Goal: Task Accomplishment & Management: Use online tool/utility

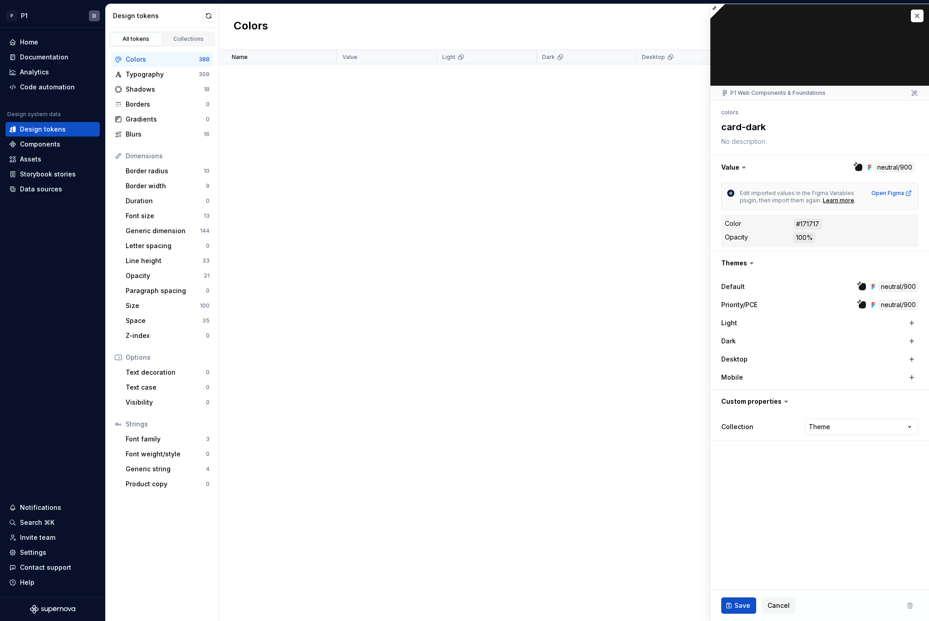
scroll to position [5478, 0]
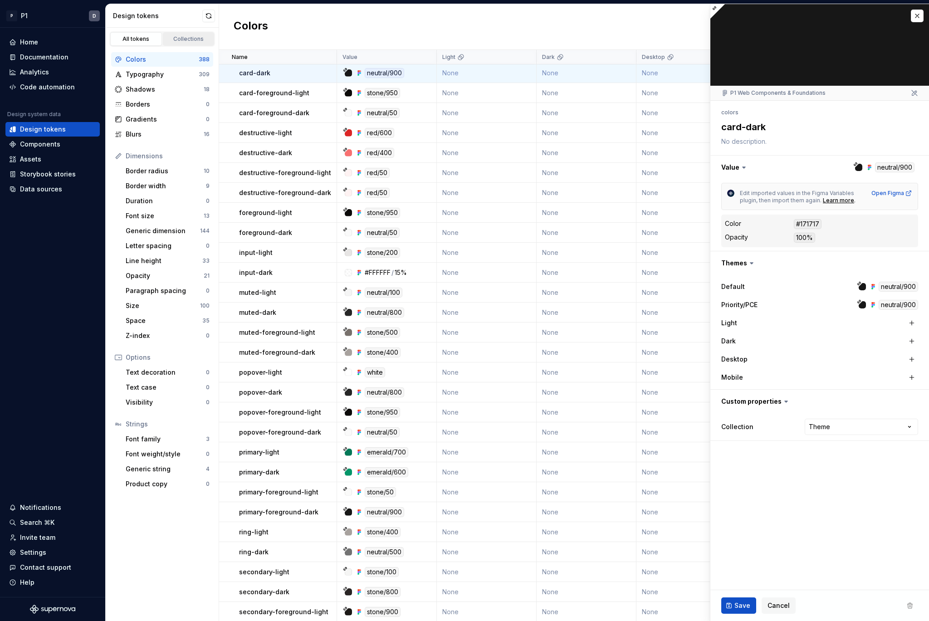
click at [176, 38] on div "Collections" at bounding box center [188, 38] width 45 height 7
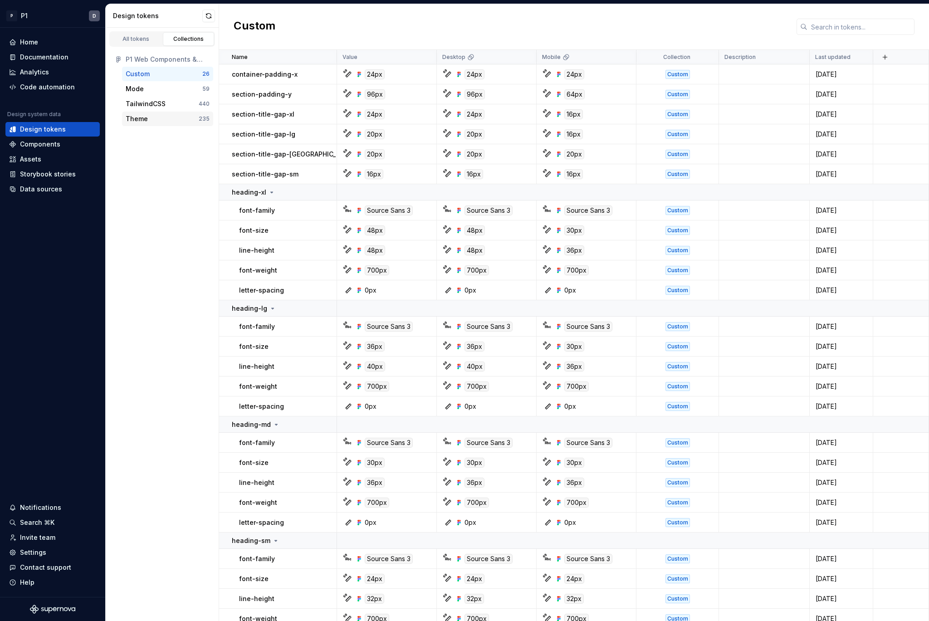
click at [135, 117] on div "Theme" at bounding box center [137, 118] width 22 height 9
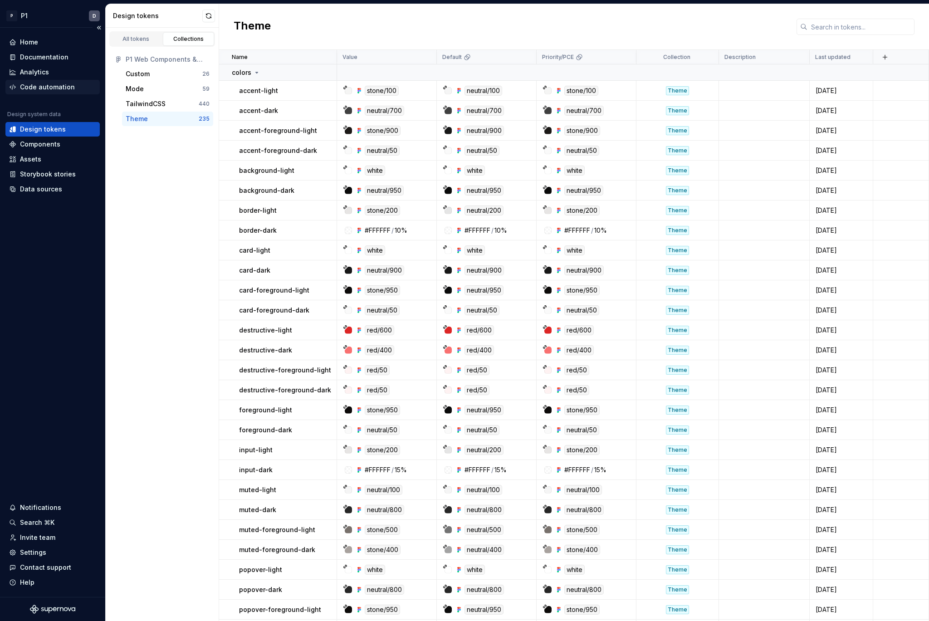
click at [54, 93] on div "Code automation" at bounding box center [52, 87] width 94 height 15
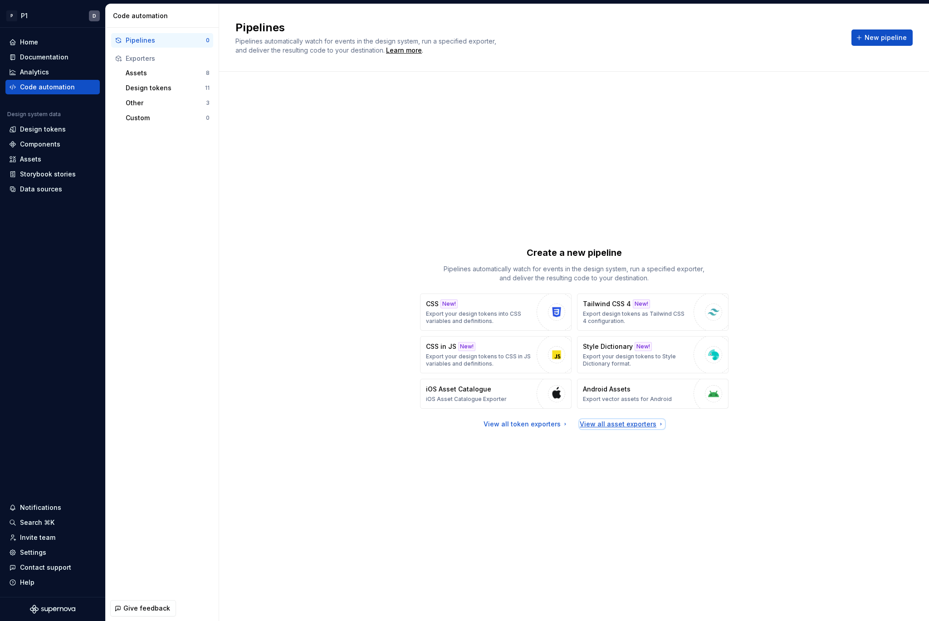
click at [651, 428] on div "View all asset exporters" at bounding box center [622, 423] width 85 height 9
click at [614, 316] on p "Export design tokens as Tailwind CSS 4 configuration." at bounding box center [636, 317] width 106 height 15
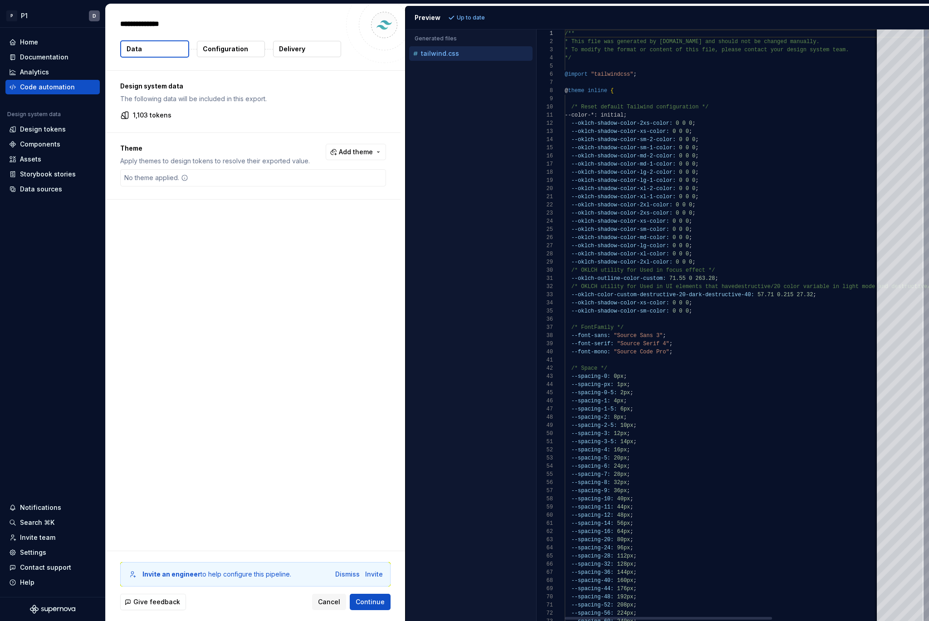
type textarea "*"
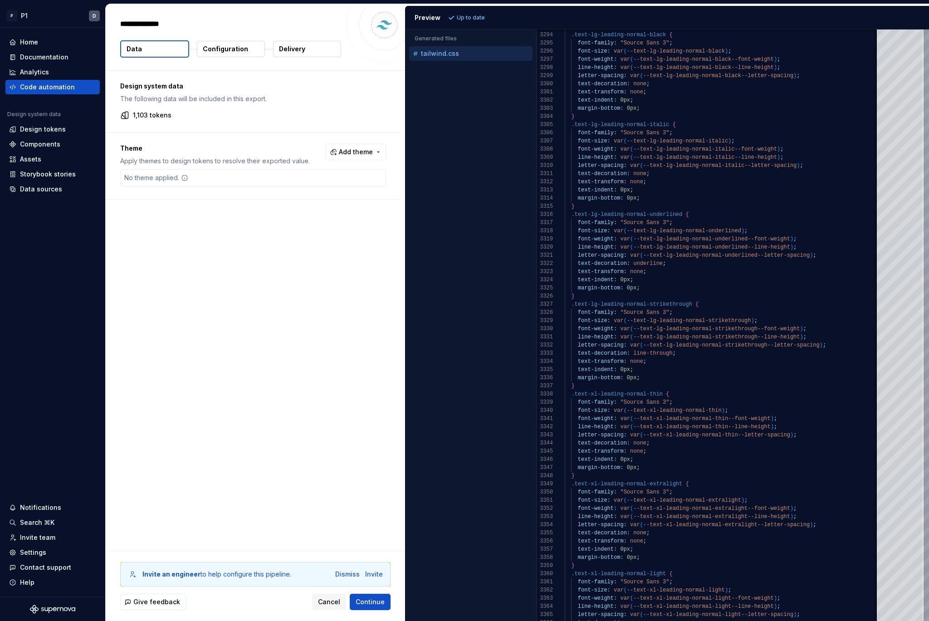
click at [209, 50] on p "Configuration" at bounding box center [225, 48] width 45 height 9
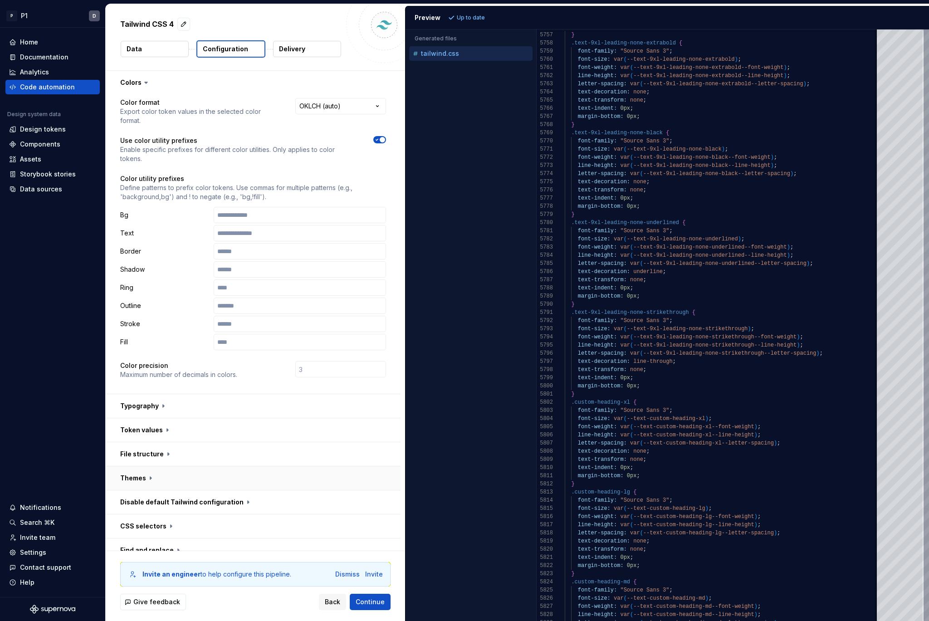
scroll to position [60, 0]
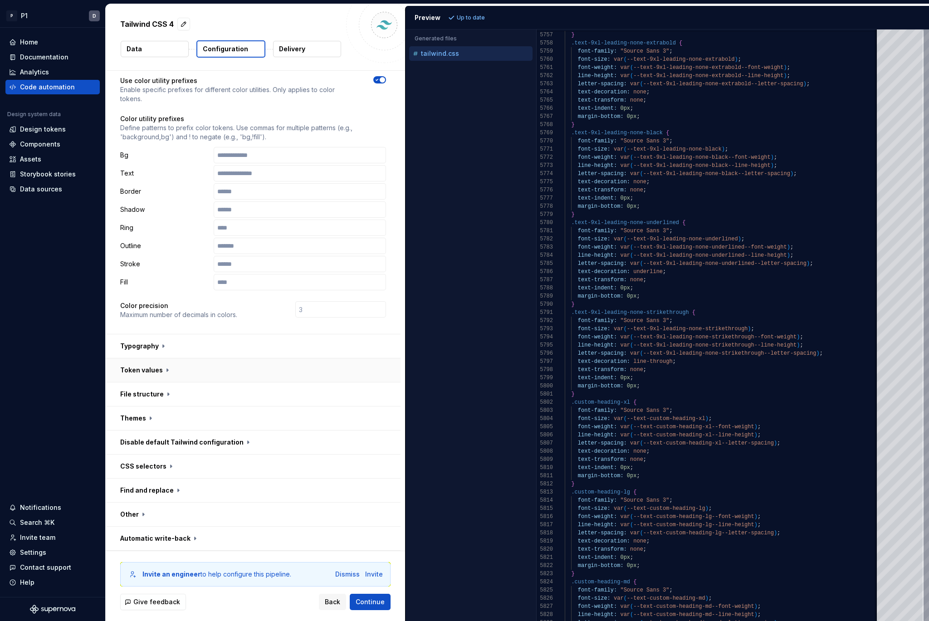
click at [187, 377] on button "button" at bounding box center [253, 370] width 295 height 24
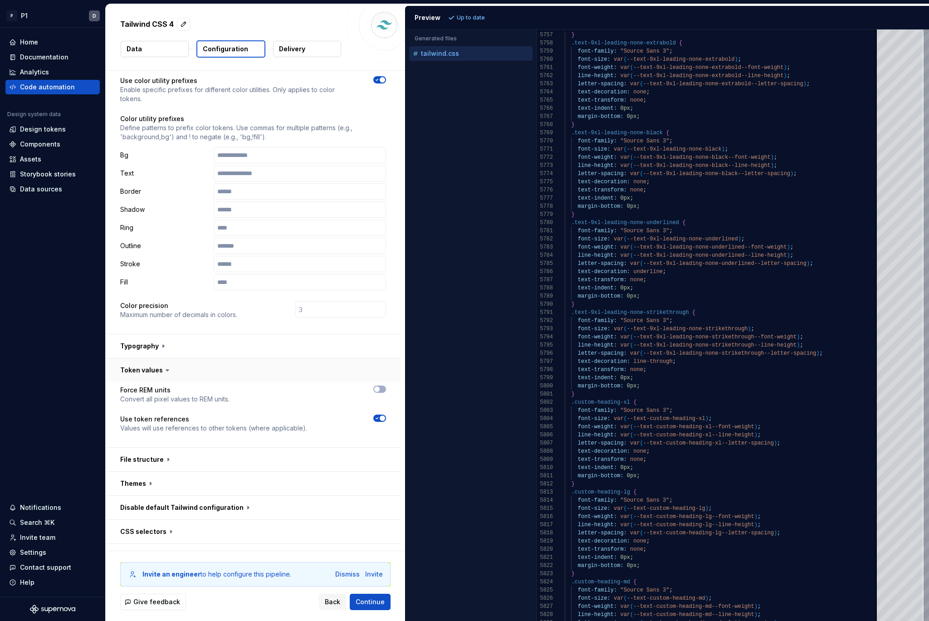
click at [187, 376] on button "button" at bounding box center [253, 370] width 295 height 24
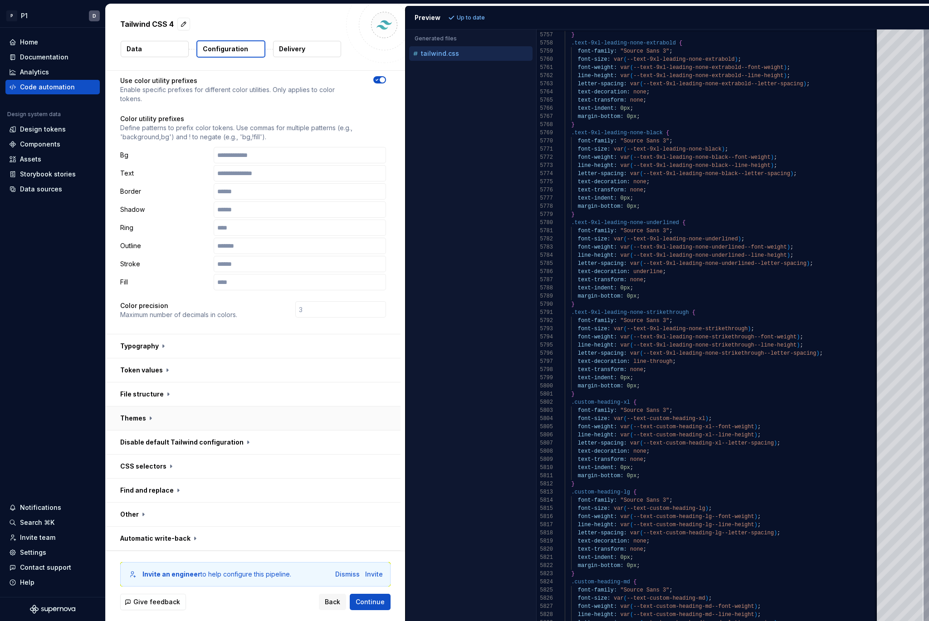
click at [159, 419] on button "button" at bounding box center [253, 418] width 295 height 24
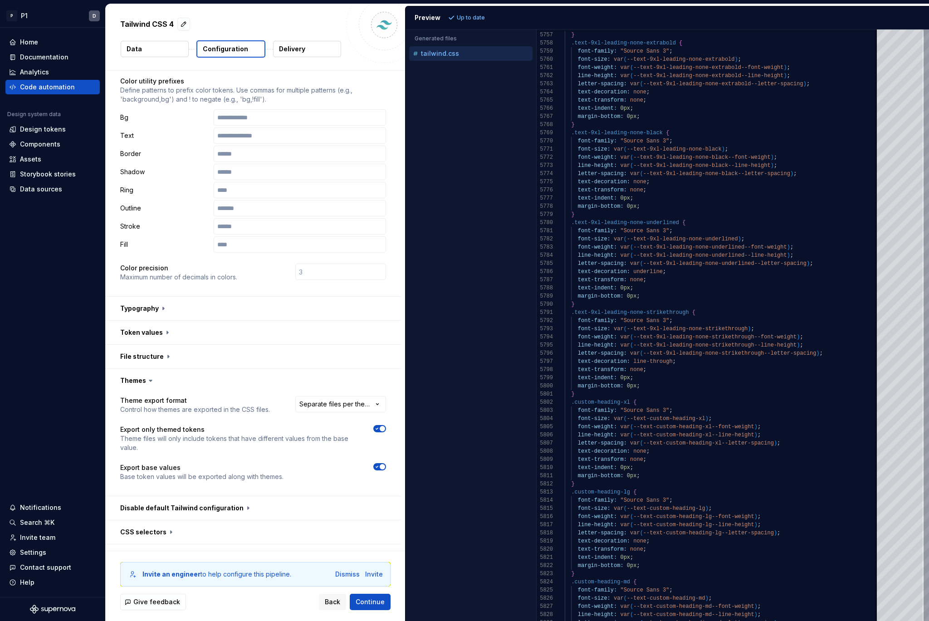
scroll to position [163, 0]
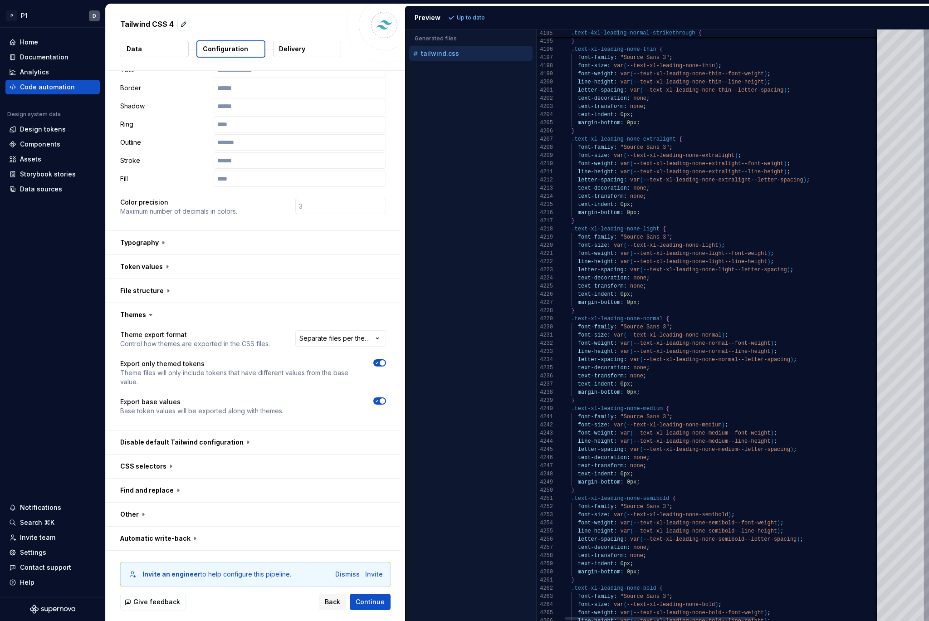
type textarea "**********"
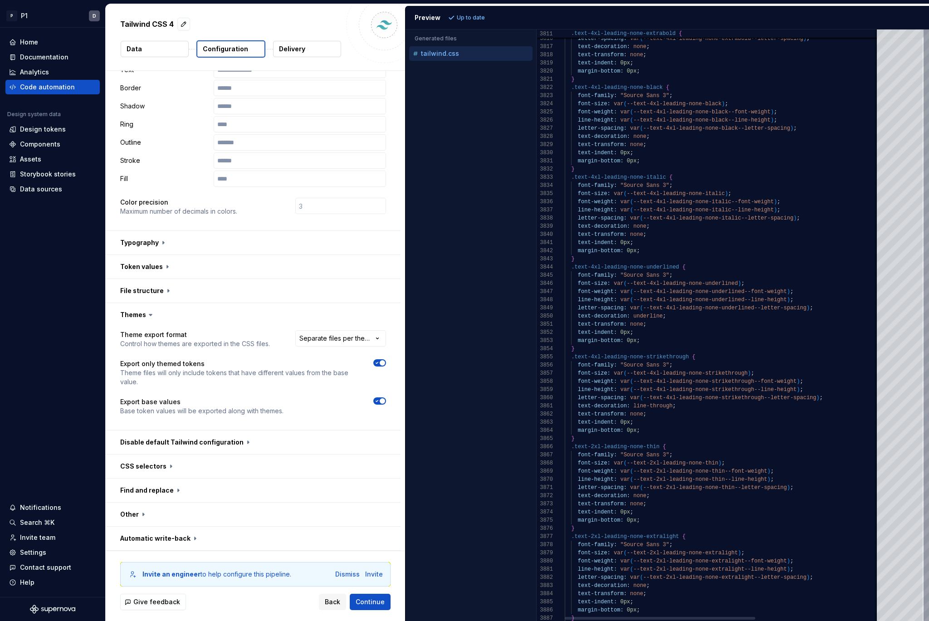
scroll to position [0, 0]
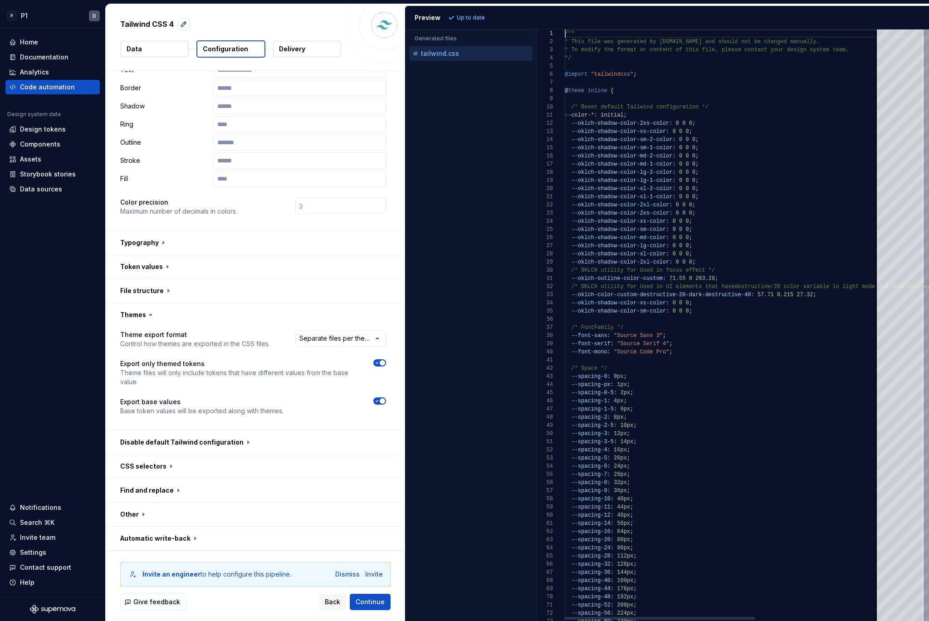
click at [927, 29] on div at bounding box center [926, 33] width 3 height 9
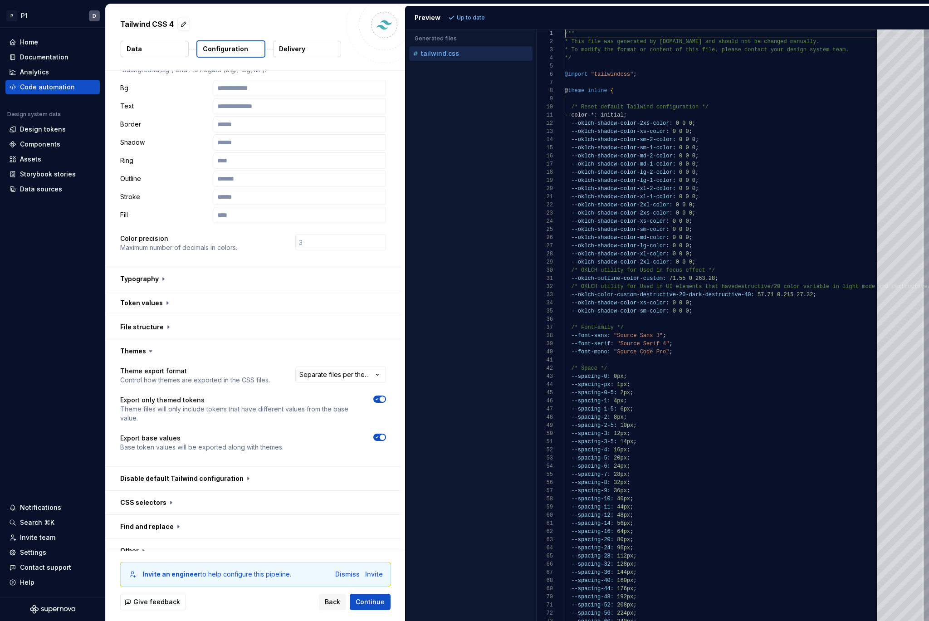
scroll to position [35, 0]
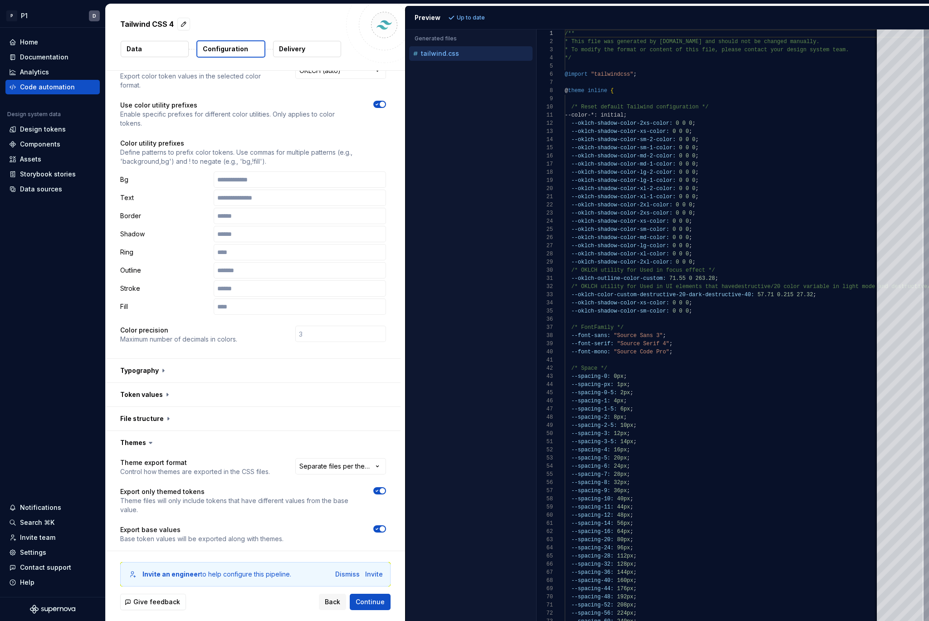
click at [329, 52] on button "Delivery" at bounding box center [307, 49] width 68 height 16
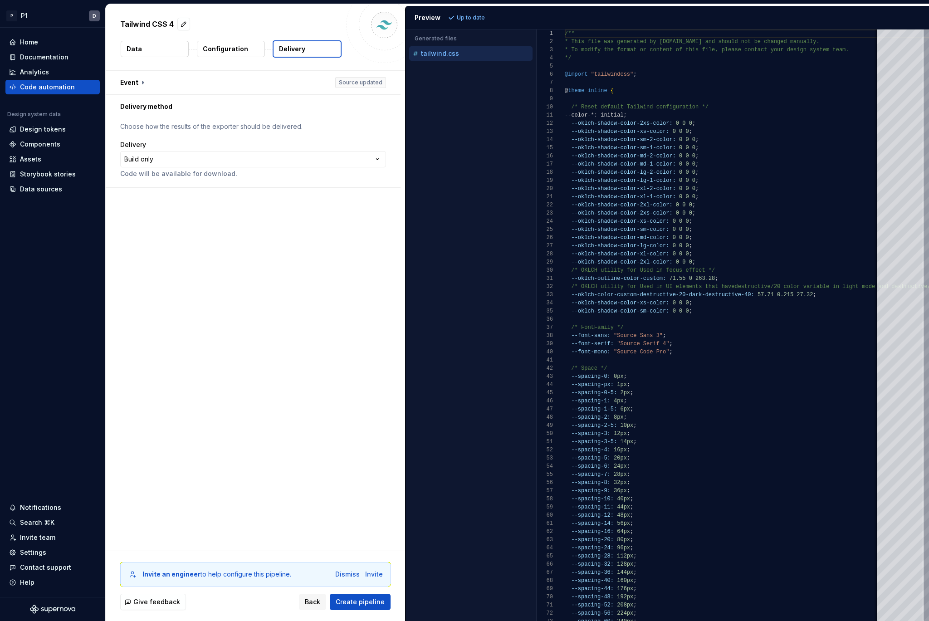
click at [235, 47] on p "Configuration" at bounding box center [225, 48] width 45 height 9
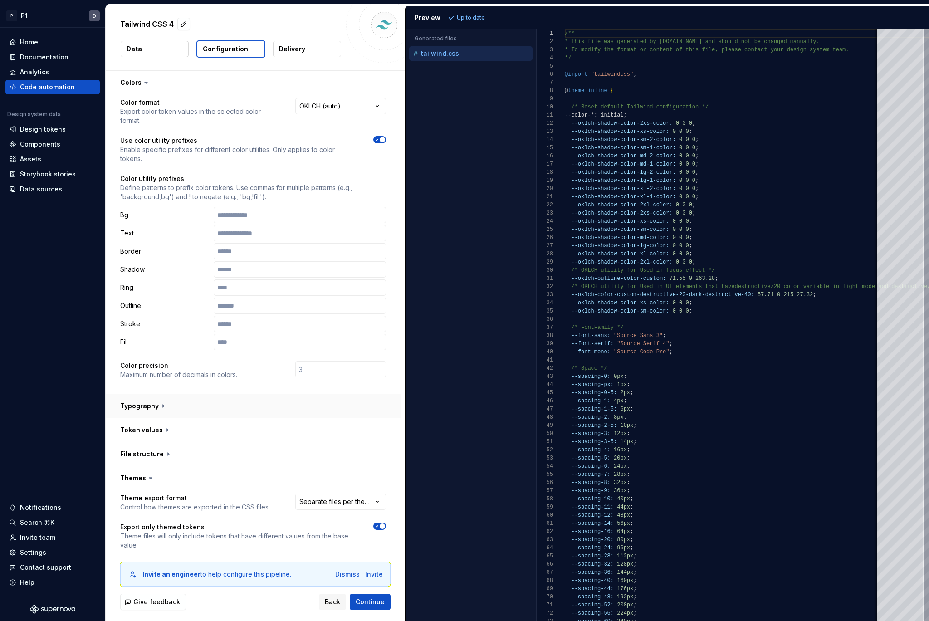
click at [112, 409] on button "button" at bounding box center [253, 406] width 295 height 24
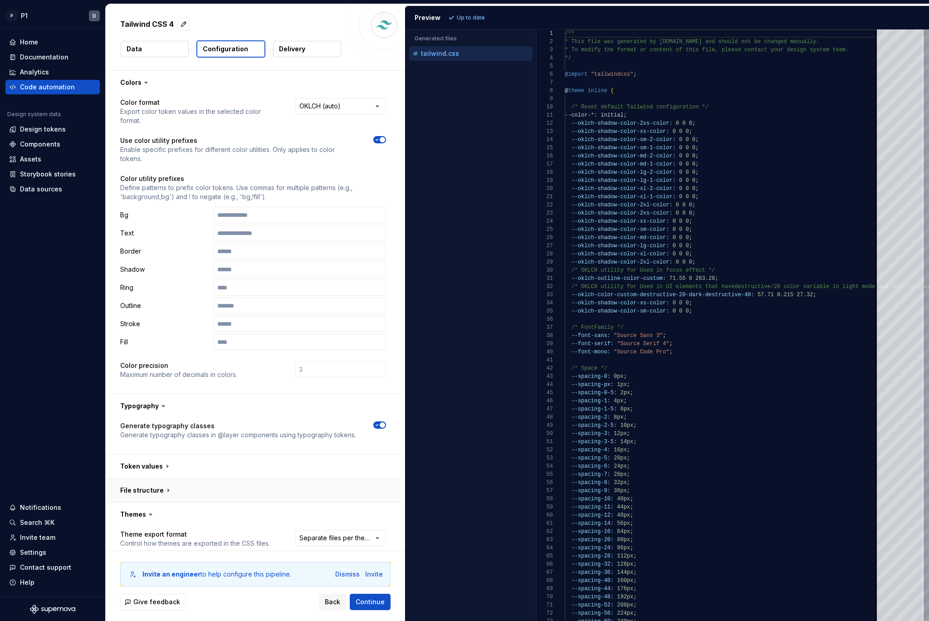
click at [167, 493] on button "button" at bounding box center [253, 490] width 295 height 24
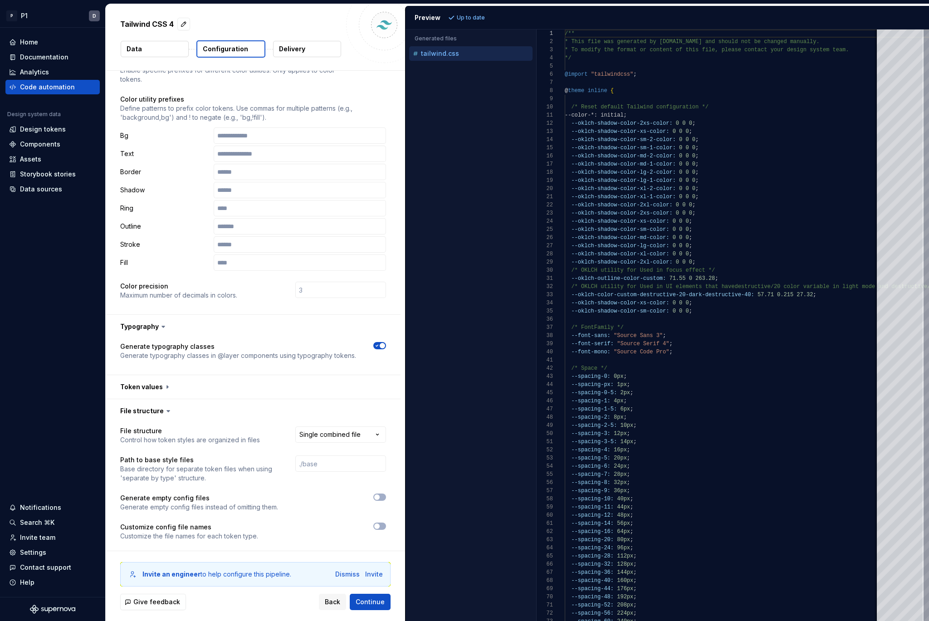
scroll to position [173, 0]
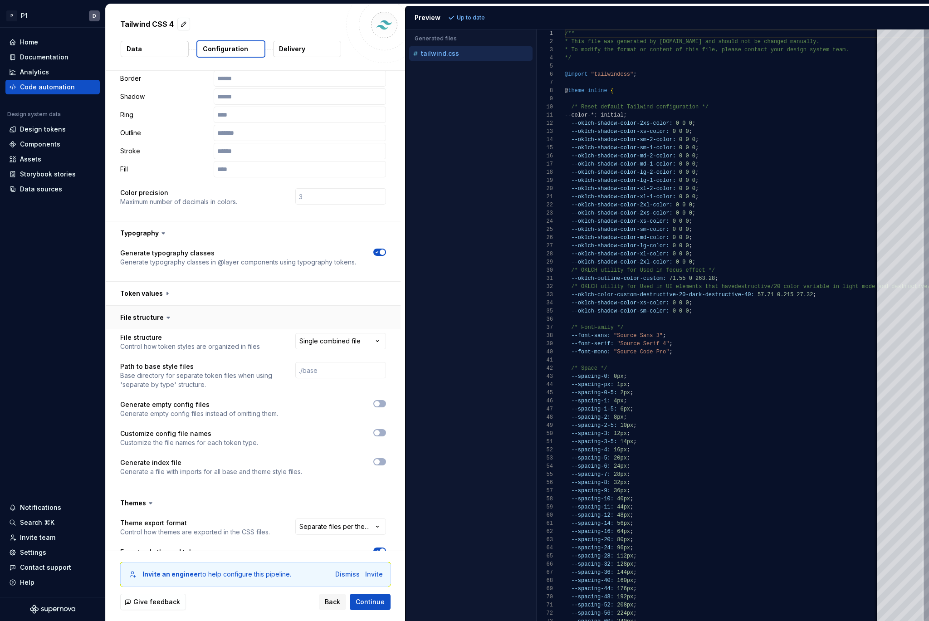
click at [171, 322] on button "button" at bounding box center [253, 318] width 295 height 24
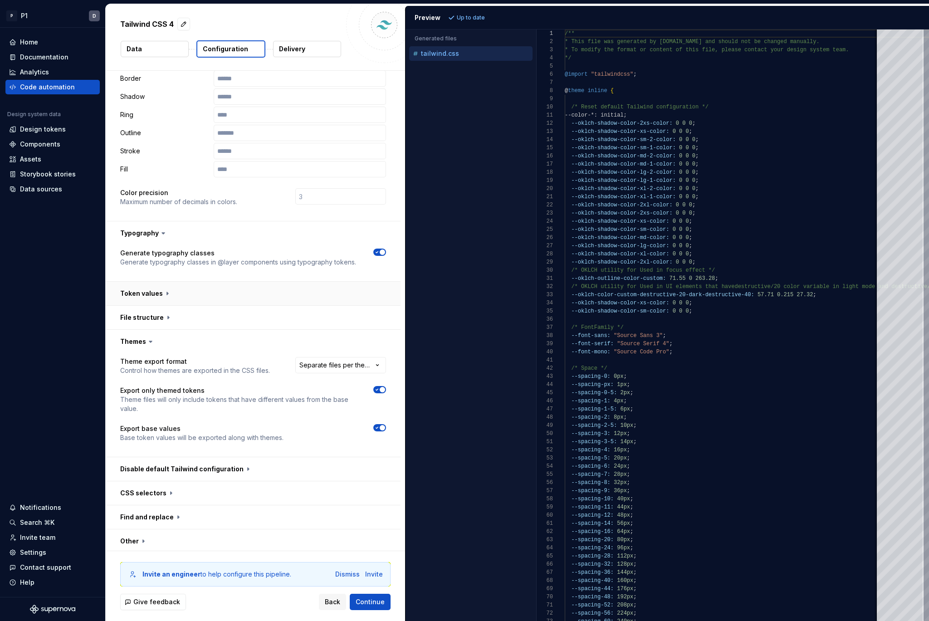
click at [165, 293] on button "button" at bounding box center [253, 294] width 295 height 24
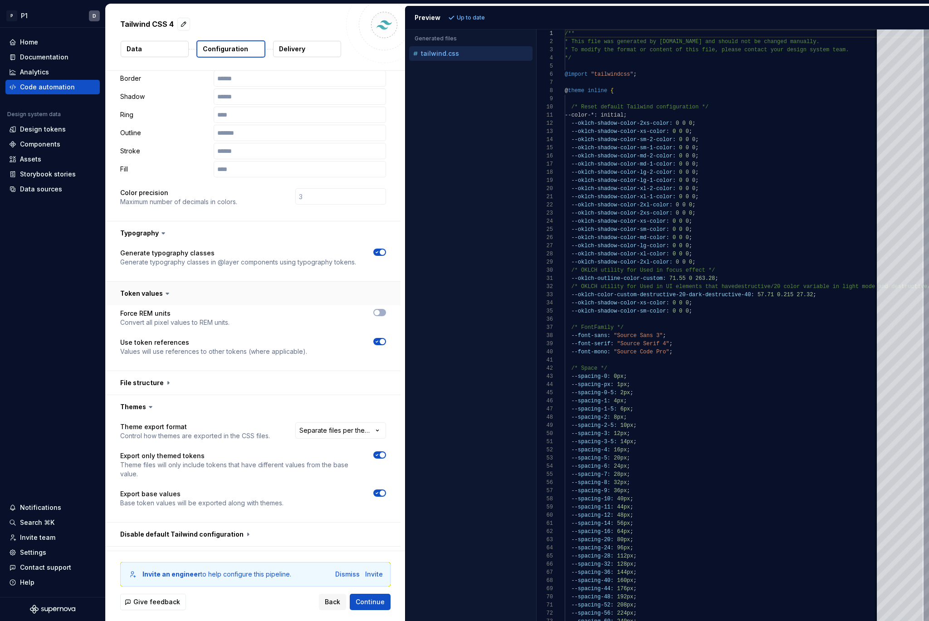
click at [166, 293] on icon at bounding box center [167, 293] width 3 height 1
click at [162, 288] on button "button" at bounding box center [253, 294] width 295 height 24
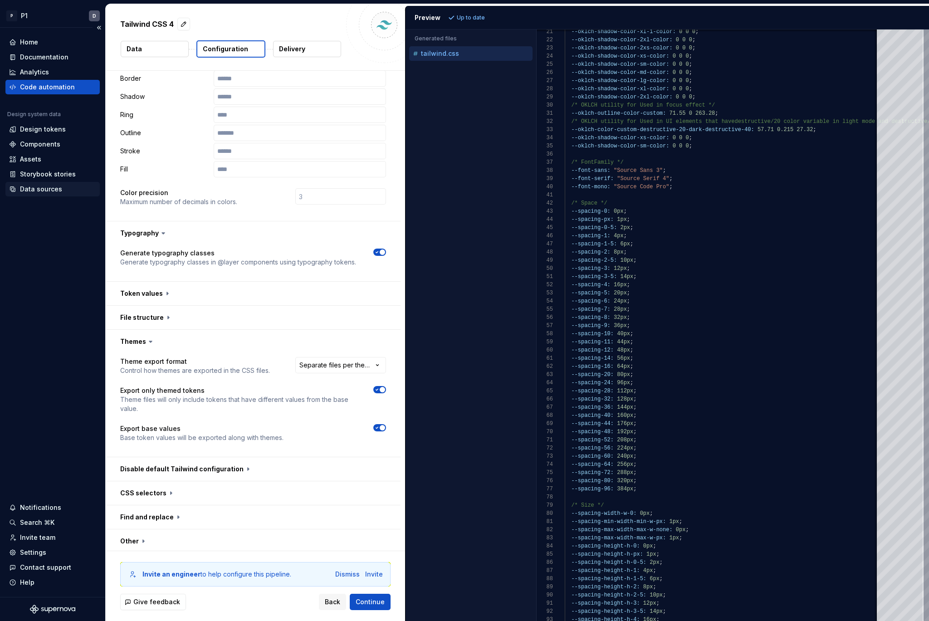
click at [33, 191] on div "Data sources" at bounding box center [41, 189] width 42 height 9
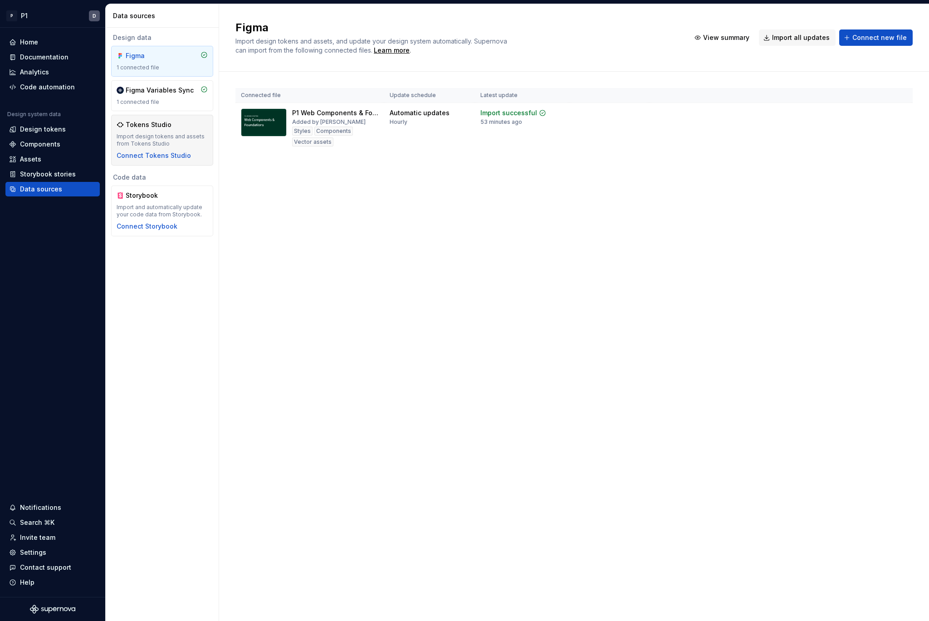
click at [143, 143] on div "Import design tokens and assets from Tokens Studio" at bounding box center [162, 140] width 91 height 15
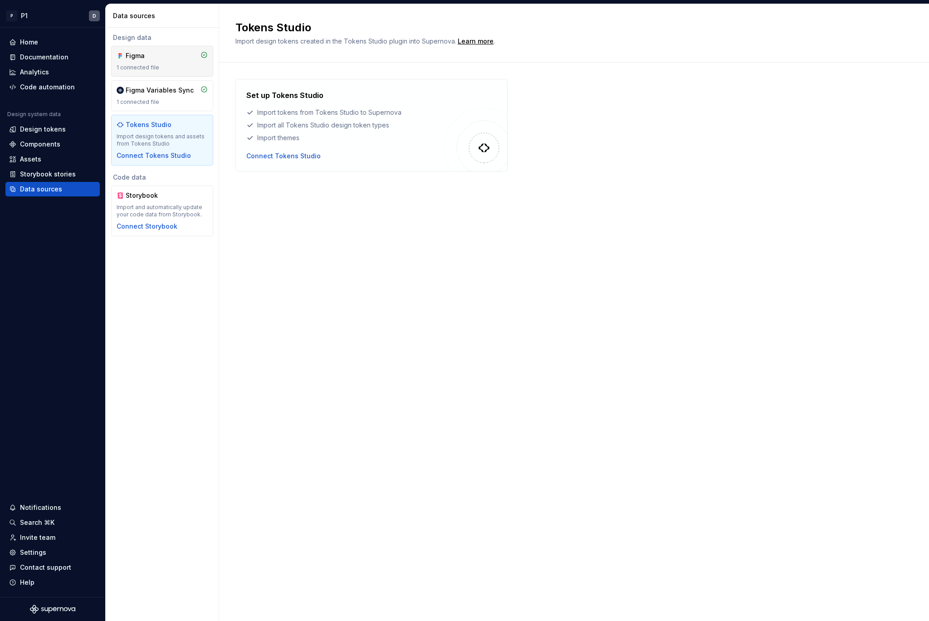
click at [147, 68] on div "1 connected file" at bounding box center [162, 67] width 91 height 7
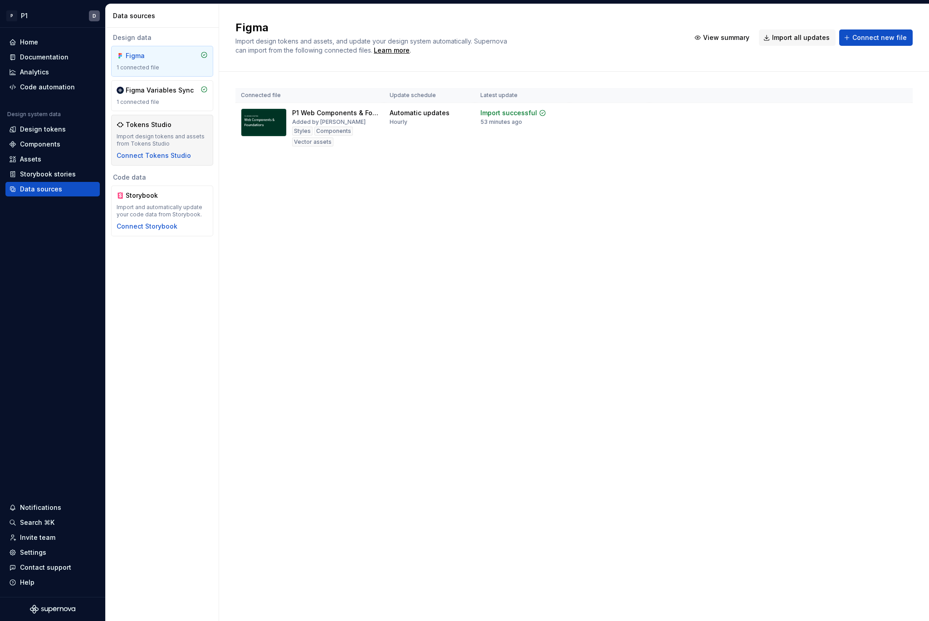
click at [176, 132] on div "Tokens Studio Import design tokens and assets from Tokens Studio Connect Tokens…" at bounding box center [162, 140] width 91 height 40
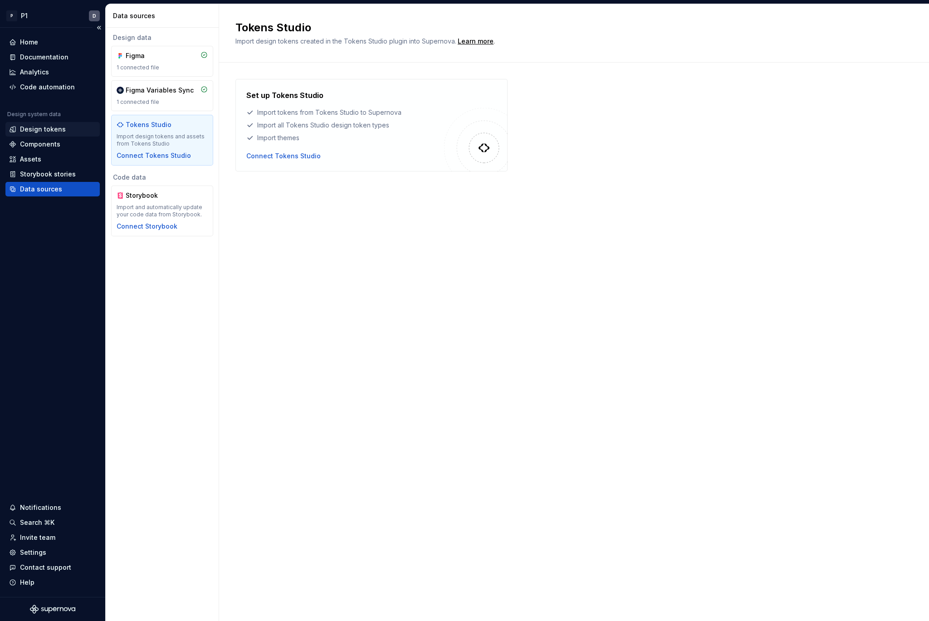
click at [35, 127] on div "Design tokens" at bounding box center [43, 129] width 46 height 9
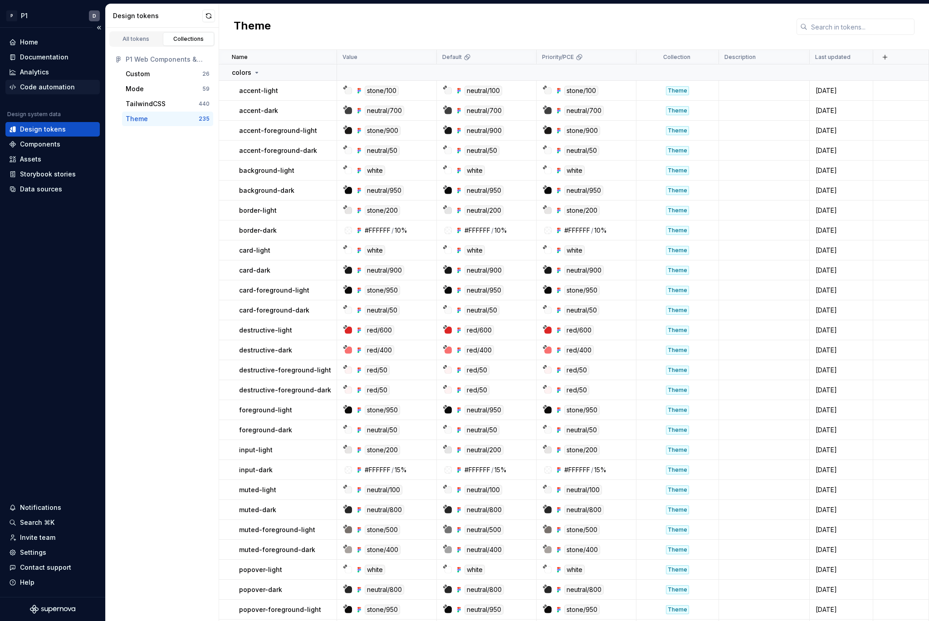
click at [51, 87] on div "Code automation" at bounding box center [47, 87] width 55 height 9
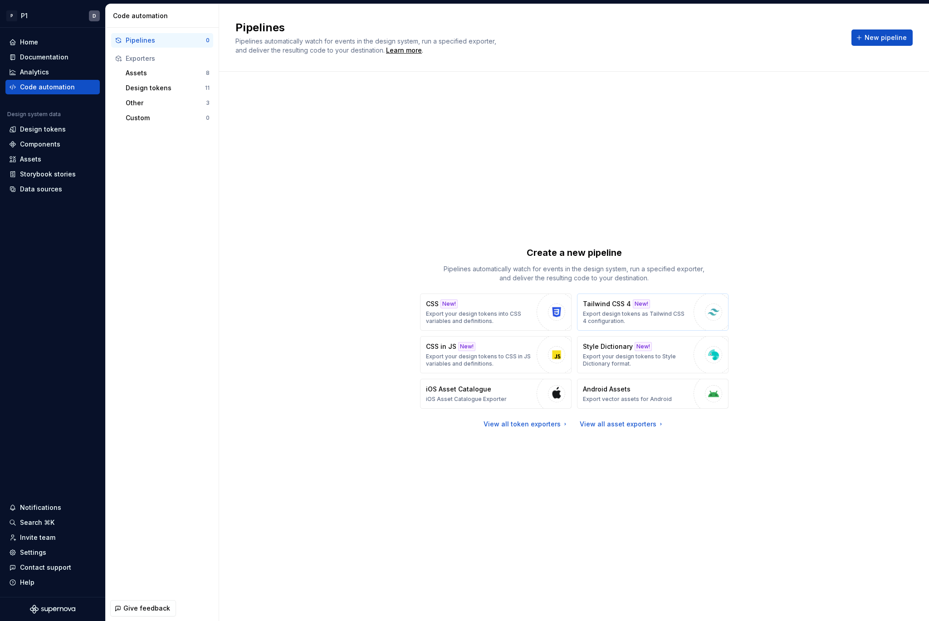
click at [626, 314] on p "Export design tokens as Tailwind CSS 4 configuration." at bounding box center [636, 317] width 106 height 15
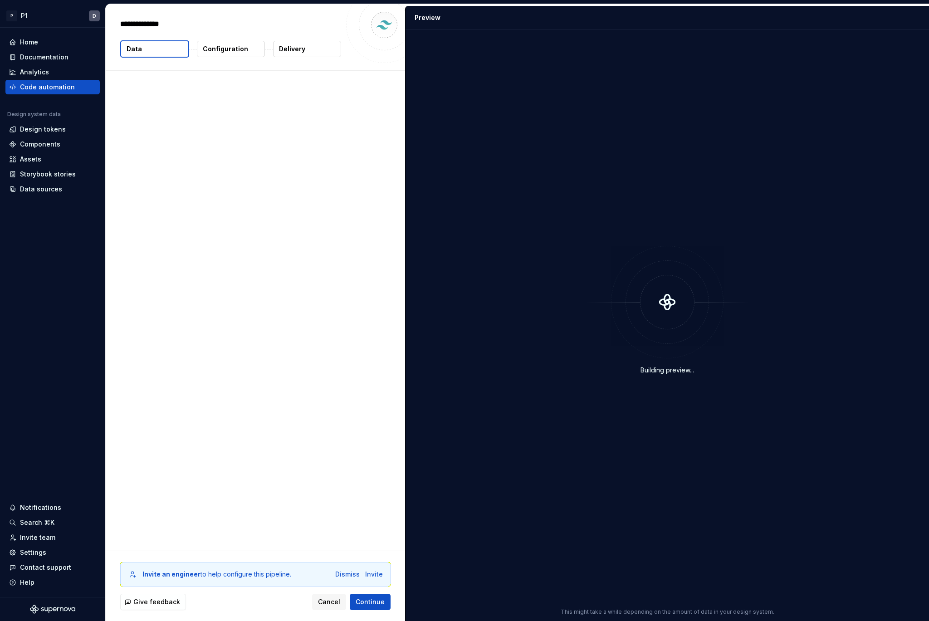
type textarea "*"
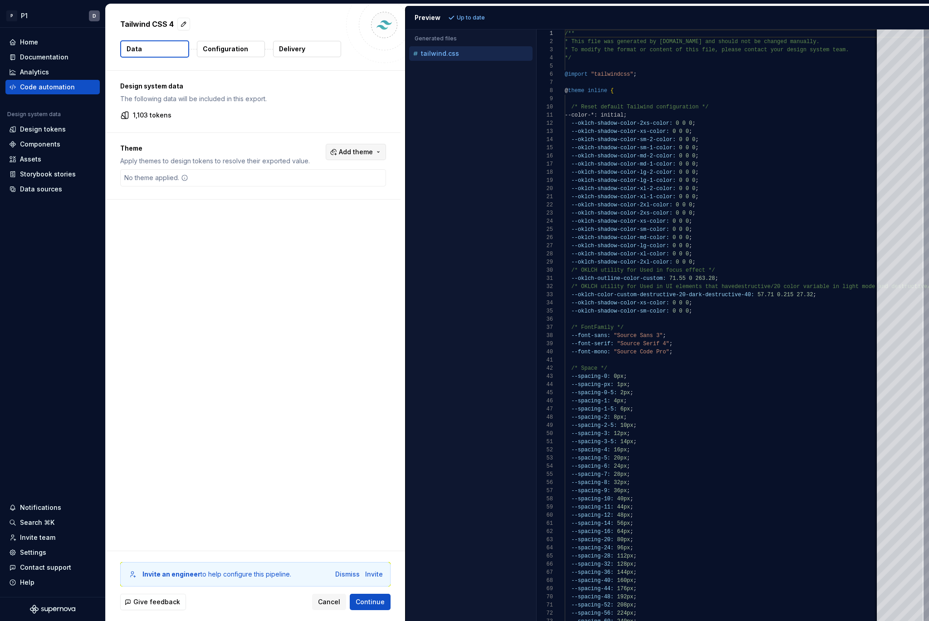
click at [340, 150] on span "Add theme" at bounding box center [356, 151] width 34 height 9
click at [290, 206] on span "Priority/PCE" at bounding box center [331, 202] width 104 height 15
click at [454, 19] on html "P P1 D Home Documentation Analytics Code automation Design system data Design t…" at bounding box center [464, 310] width 929 height 621
click at [475, 20] on span "Refresh preview" at bounding box center [479, 17] width 45 height 7
click at [453, 68] on p "tailwind.prioritypce.css" at bounding box center [458, 68] width 74 height 7
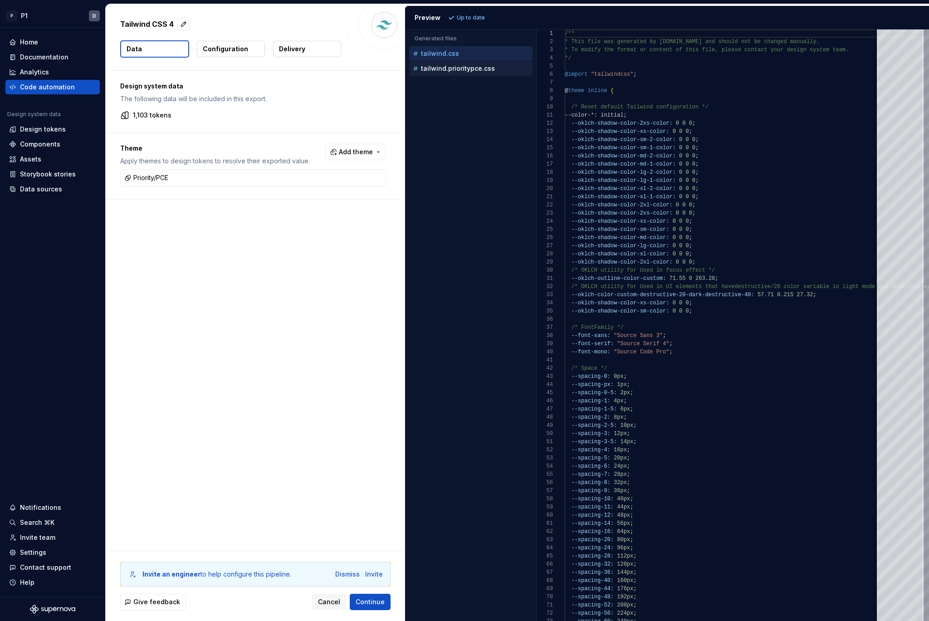
type textarea "**********"
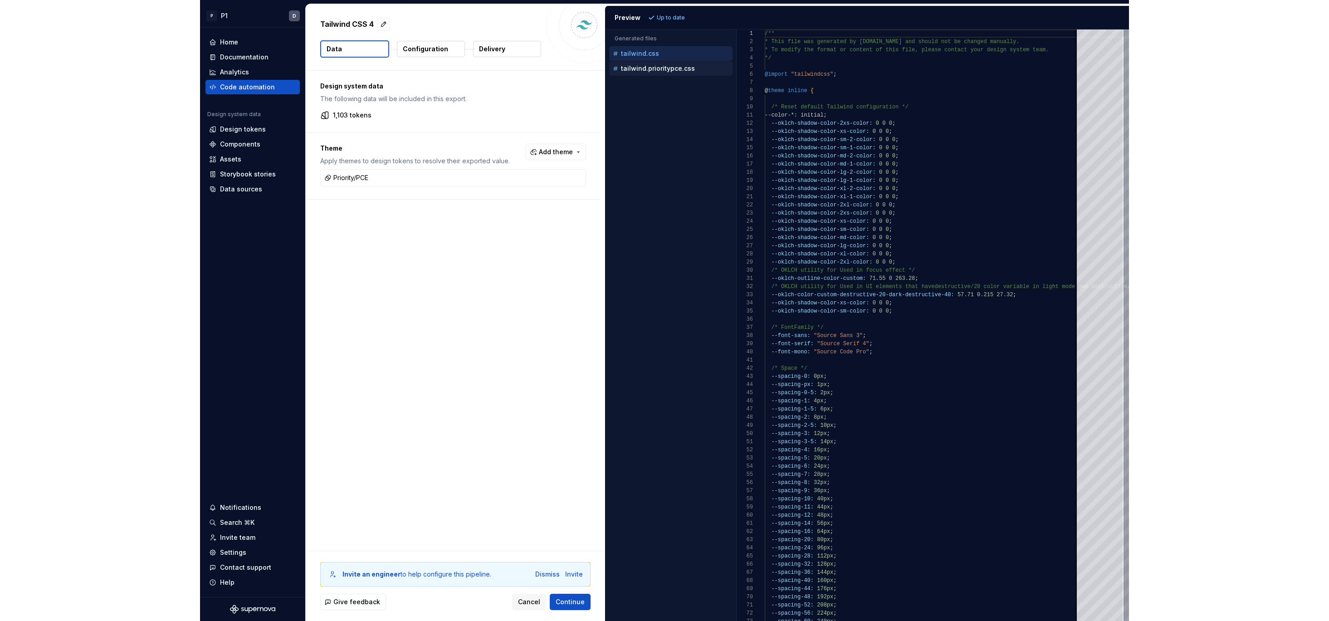
scroll to position [82, 0]
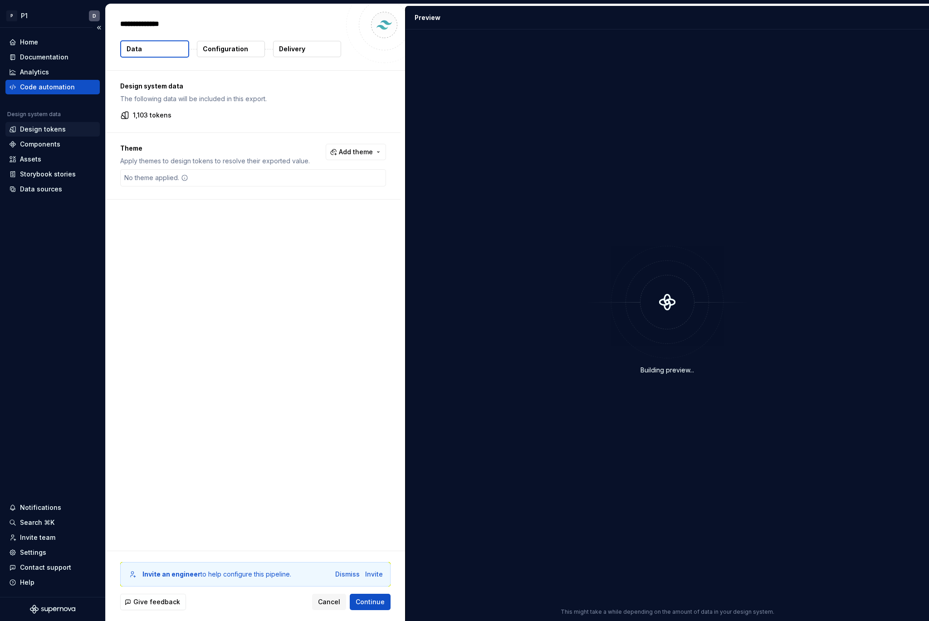
click at [22, 129] on div "Design tokens" at bounding box center [43, 129] width 46 height 9
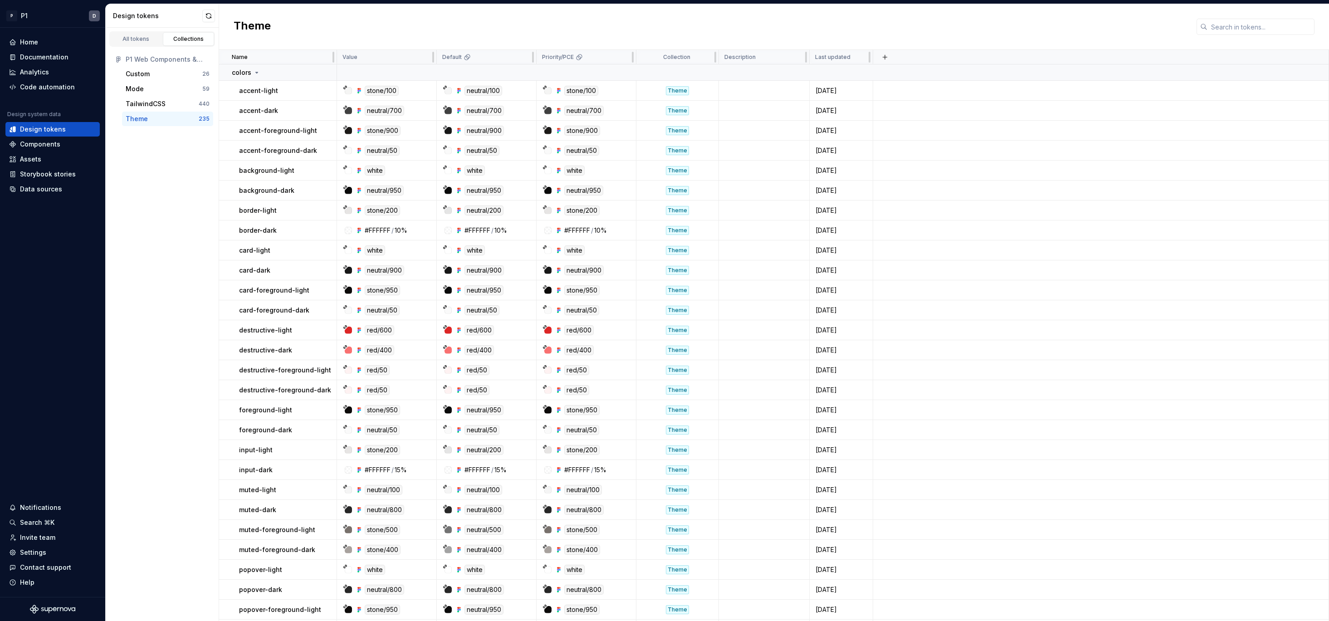
click at [392, 60] on div "Value" at bounding box center [386, 57] width 88 height 7
click at [417, 90] on div "stone/100" at bounding box center [389, 91] width 93 height 10
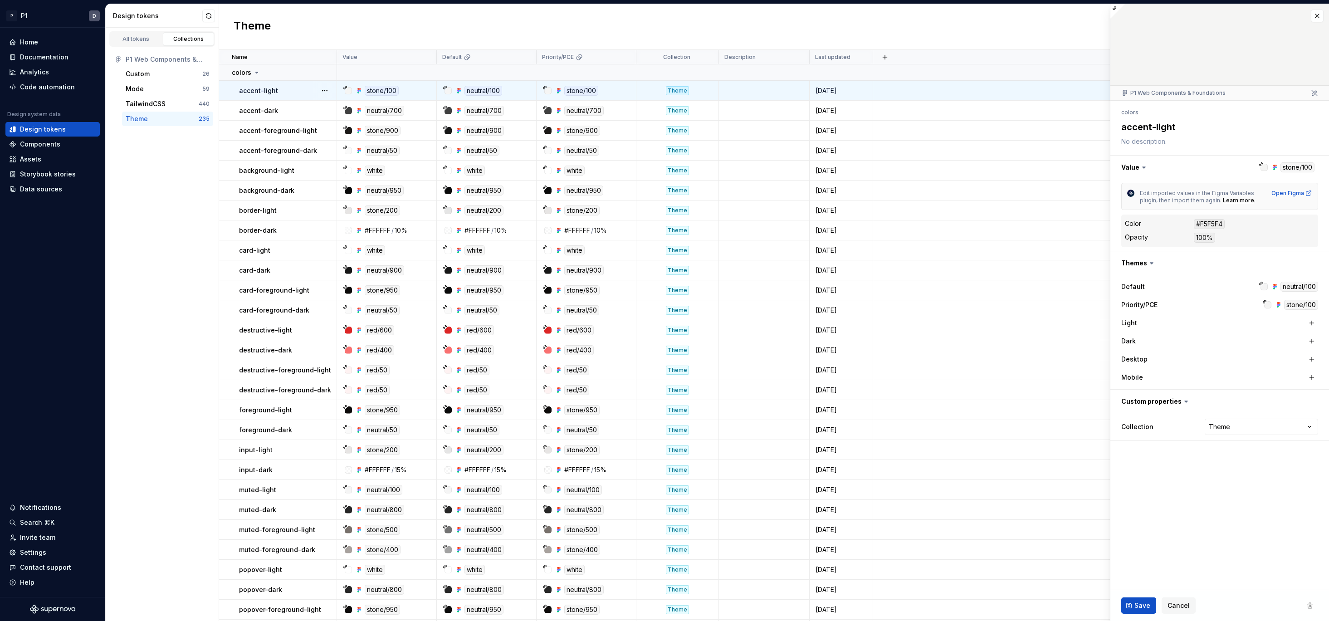
click at [928, 166] on icon at bounding box center [1143, 167] width 9 height 9
click at [928, 168] on icon at bounding box center [1143, 167] width 3 height 1
click at [928, 168] on icon at bounding box center [1143, 167] width 9 height 9
click at [928, 167] on button "button" at bounding box center [1219, 168] width 219 height 24
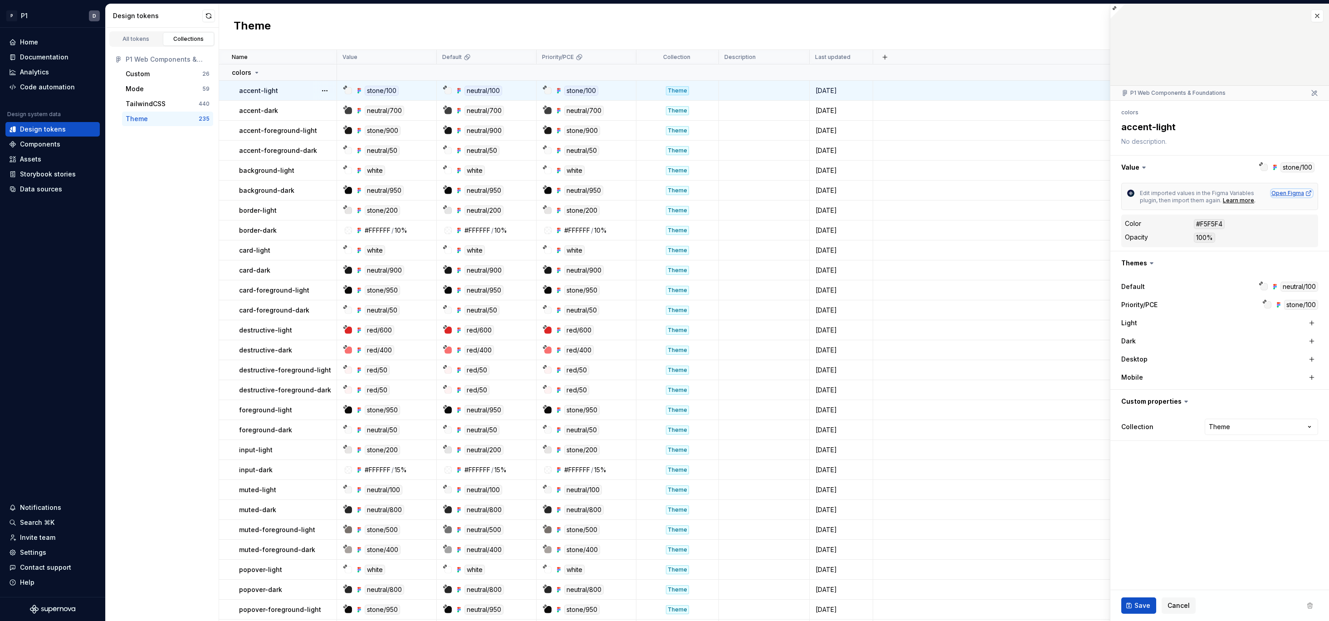
click at [928, 192] on div "Open Figma" at bounding box center [1291, 193] width 41 height 7
type textarea "*"
click at [148, 40] on div "All tokens" at bounding box center [135, 38] width 45 height 7
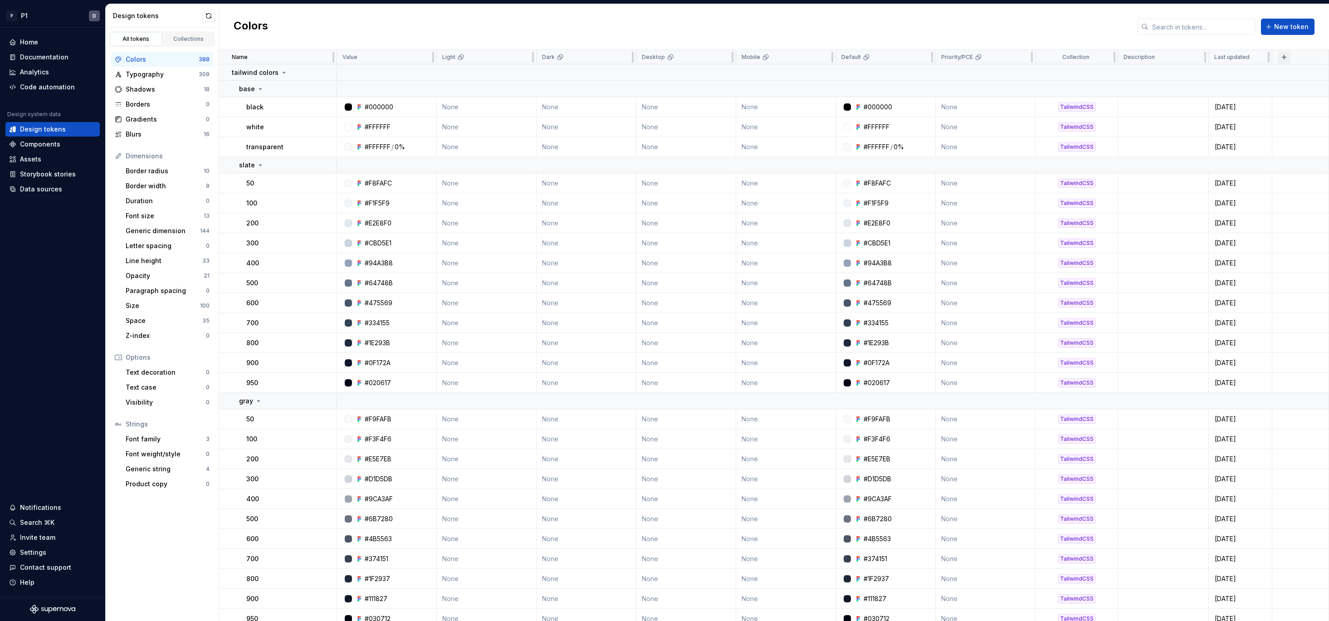
click at [928, 56] on button "button" at bounding box center [1283, 57] width 13 height 13
click at [822, 59] on html "P P1 D Home Documentation Analytics Code automation Design system data Design t…" at bounding box center [664, 310] width 1329 height 621
click at [852, 129] on span "Delete theme" at bounding box center [863, 126] width 59 height 9
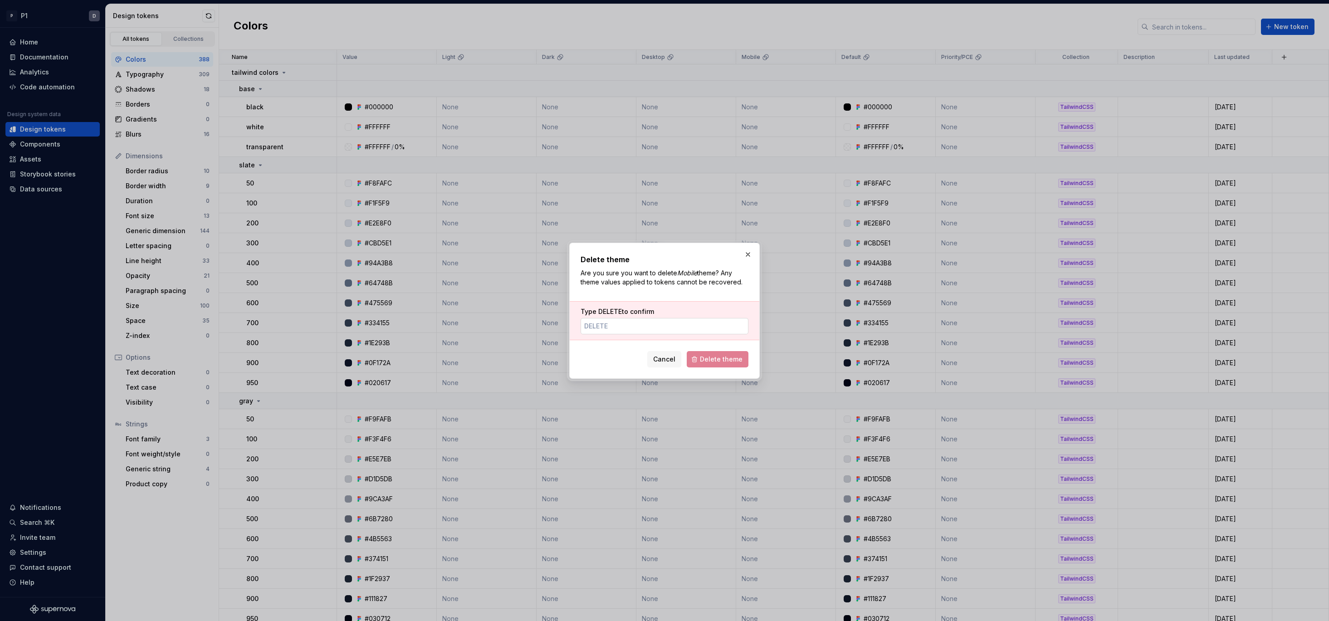
click at [659, 320] on input "Type DELETE to confirm" at bounding box center [664, 326] width 168 height 16
type input "DELETe"
click at [721, 355] on span "Delete theme" at bounding box center [721, 359] width 43 height 9
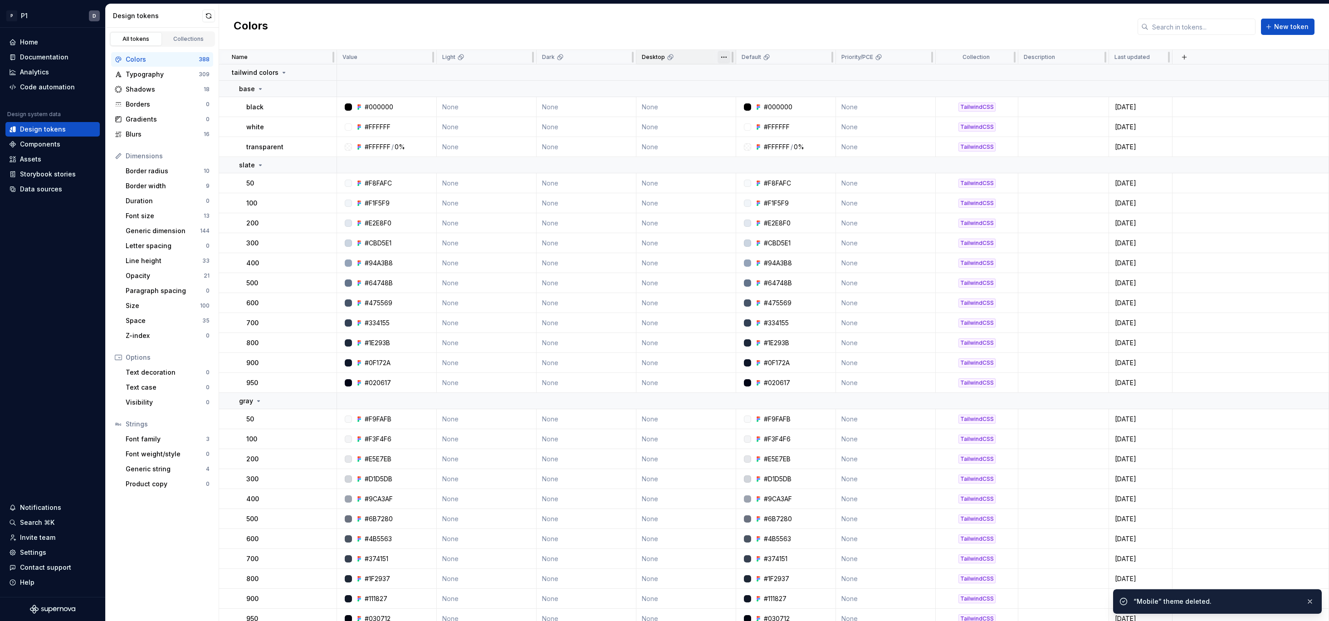
click at [722, 57] on html "P P1 D Home Documentation Analytics Code automation Design system data Design t…" at bounding box center [664, 310] width 1329 height 621
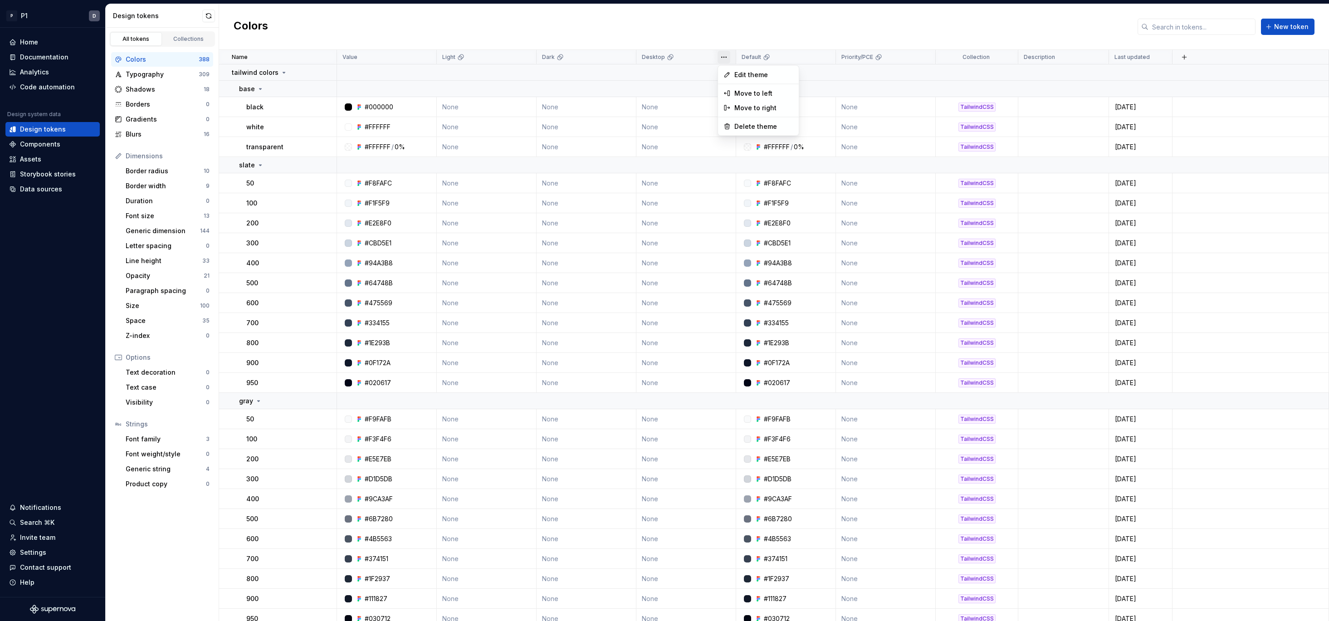
click at [329, 51] on html "P P1 D Home Documentation Analytics Code automation Design system data Design t…" at bounding box center [664, 310] width 1329 height 621
click at [427, 58] on html "P P1 D Home Documentation Analytics Code automation Design system data Design t…" at bounding box center [664, 310] width 1329 height 621
click at [426, 34] on html "P P1 D Home Documentation Analytics Code automation Design system data Design t…" at bounding box center [664, 310] width 1329 height 621
click at [720, 58] on html "P P1 D Home Documentation Analytics Code automation Design system data Design t…" at bounding box center [664, 310] width 1329 height 621
click at [737, 125] on span "Delete theme" at bounding box center [763, 126] width 59 height 9
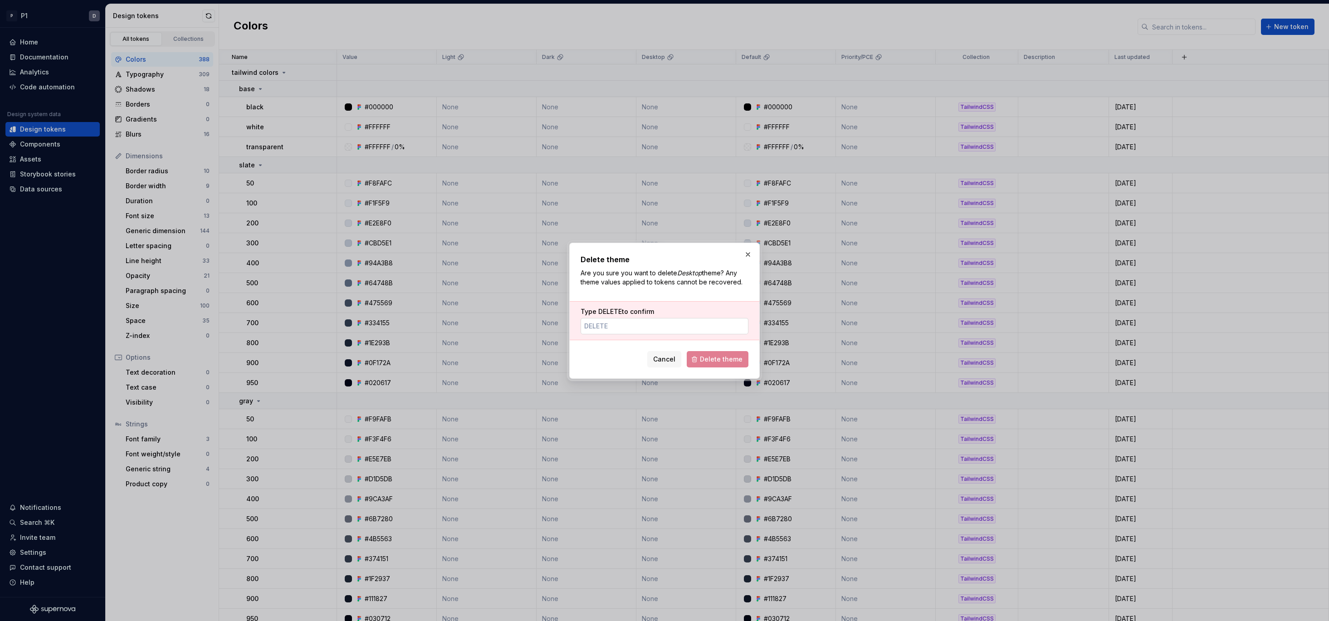
click at [638, 324] on input "Type DELETE to confirm" at bounding box center [664, 326] width 168 height 16
type input "DELETe"
click at [725, 364] on button "Delete theme" at bounding box center [718, 359] width 62 height 16
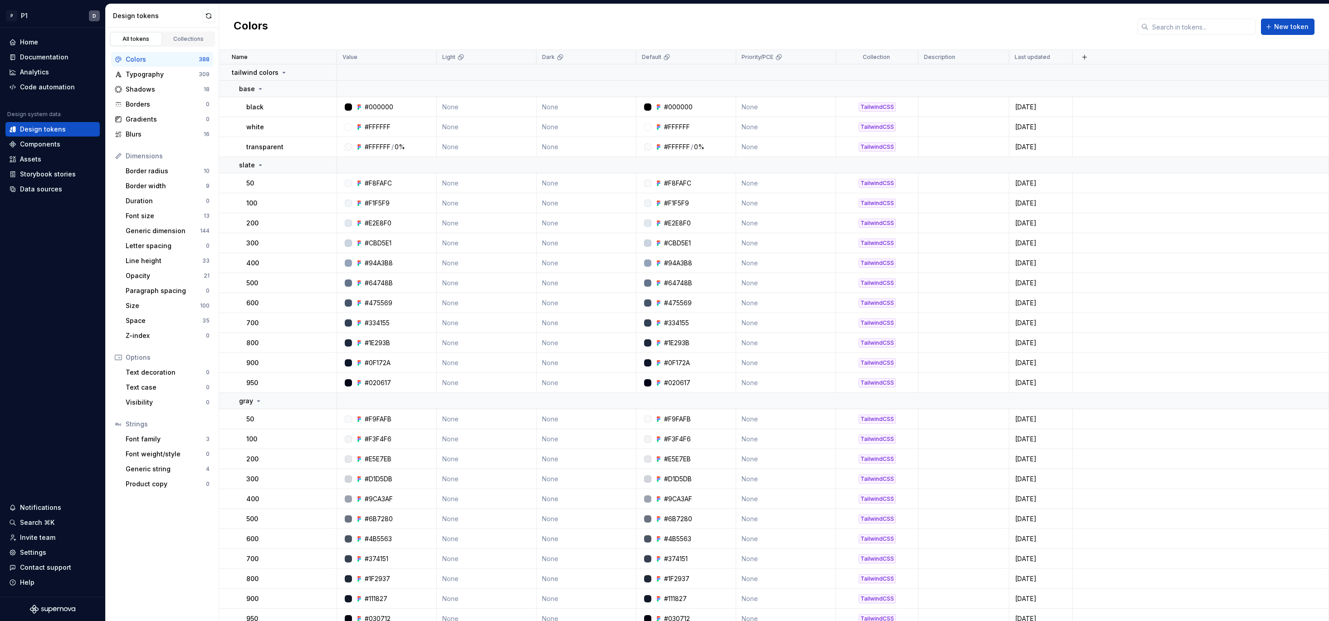
click at [202, 29] on div "All tokens Collections" at bounding box center [162, 37] width 113 height 19
click at [199, 37] on div "Collections" at bounding box center [188, 38] width 45 height 7
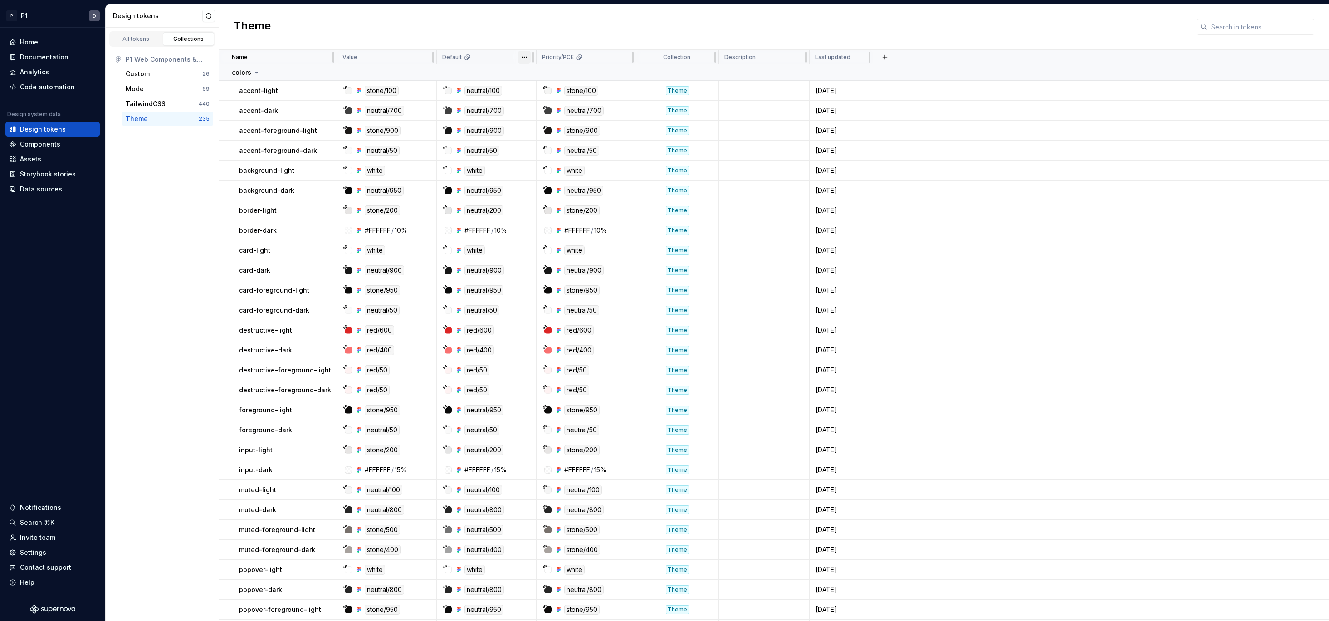
click at [525, 55] on html "P P1 D Home Documentation Analytics Code automation Design system data Design t…" at bounding box center [664, 310] width 1329 height 621
click at [524, 40] on html "P P1 D Home Documentation Analytics Code automation Design system data Design t…" at bounding box center [664, 310] width 1329 height 621
click at [525, 56] on html "P P1 D Home Documentation Analytics Code automation Design system data Design t…" at bounding box center [664, 310] width 1329 height 621
click at [527, 69] on div "Edit theme" at bounding box center [558, 75] width 77 height 15
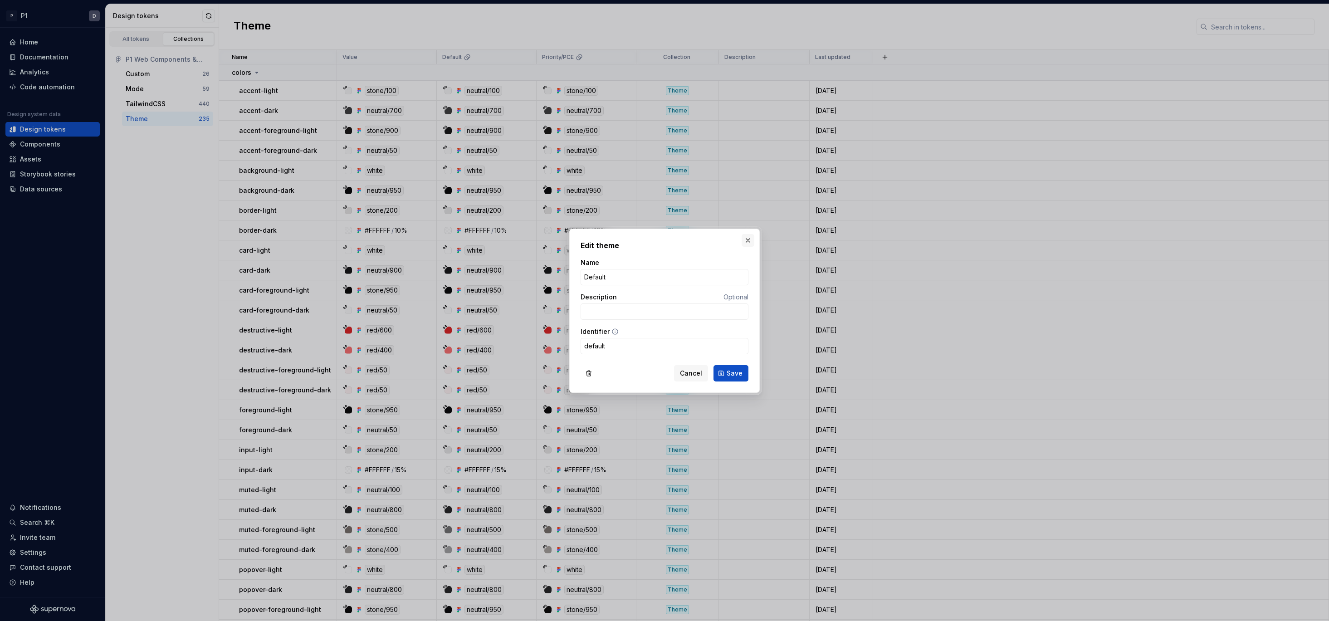
click at [750, 239] on button "button" at bounding box center [747, 240] width 13 height 13
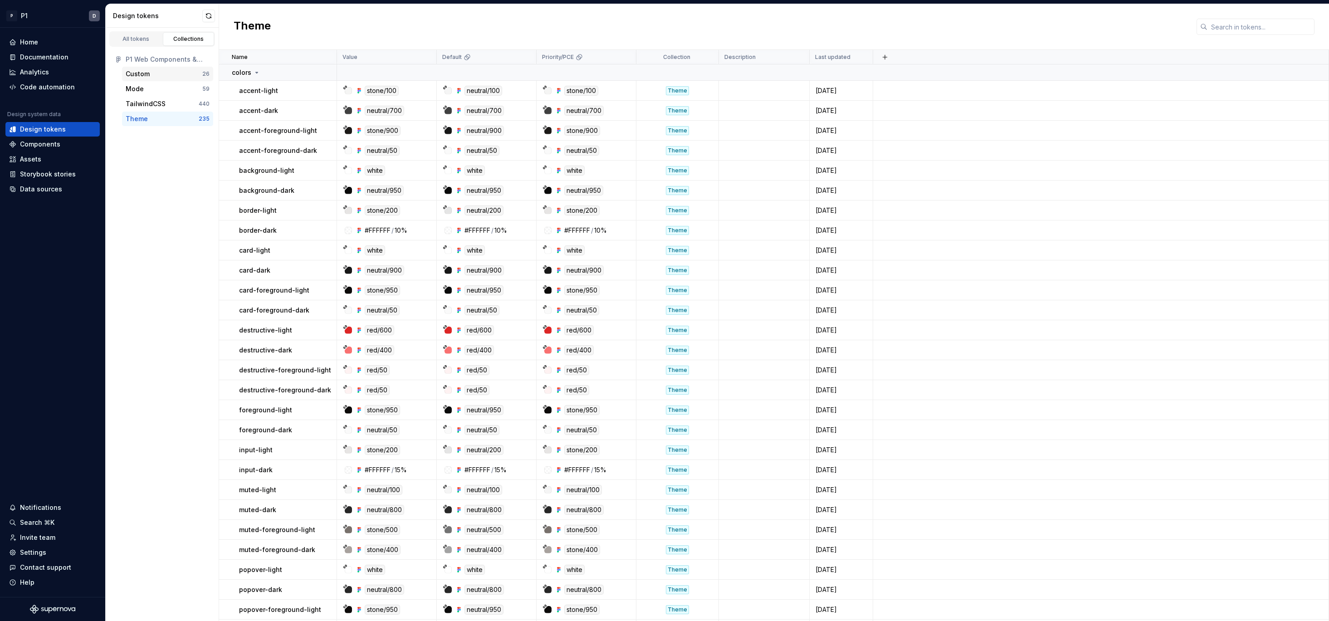
click at [150, 78] on div "Custom" at bounding box center [164, 73] width 77 height 9
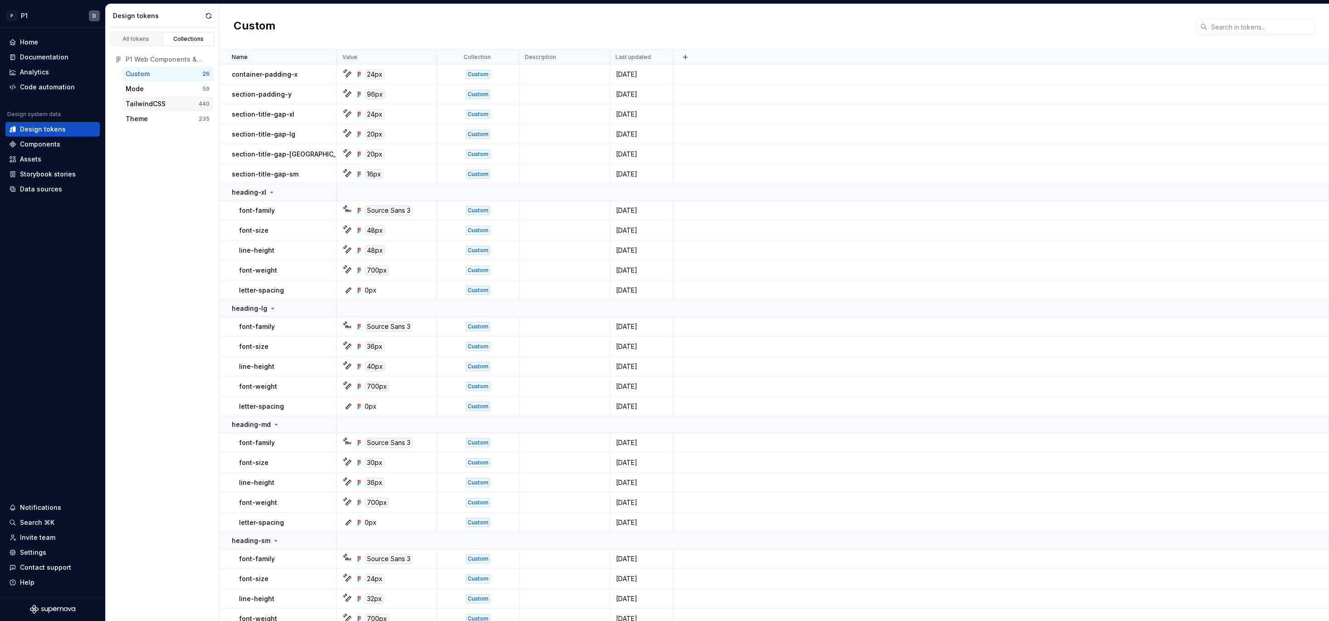
click at [144, 106] on div "TailwindCSS" at bounding box center [146, 103] width 40 height 9
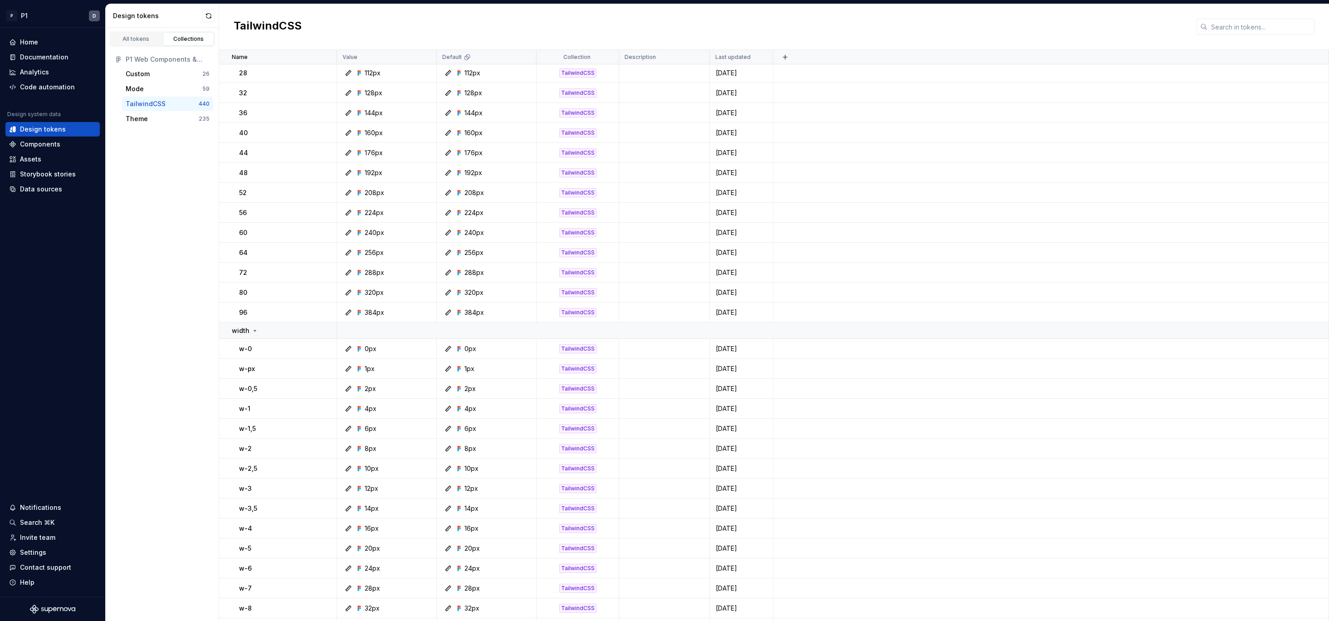
scroll to position [363, 0]
click at [288, 30] on h2 "TailwindCSS" at bounding box center [268, 27] width 68 height 16
click at [249, 83] on td "0" at bounding box center [278, 91] width 118 height 20
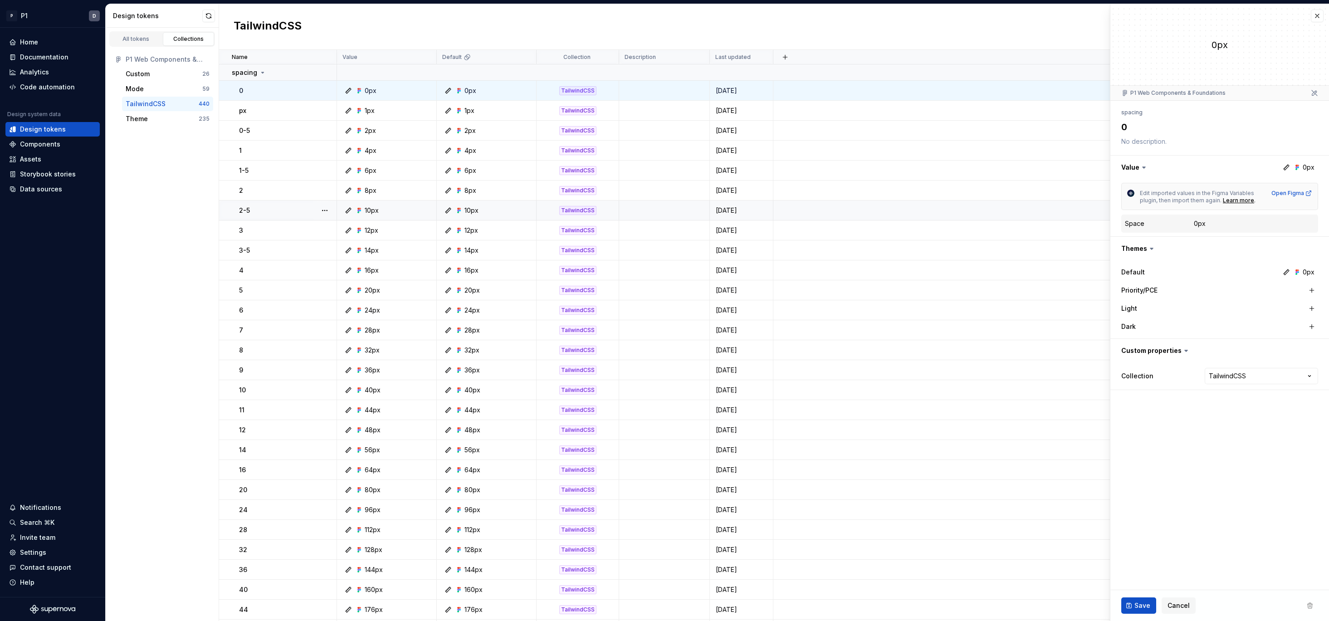
type textarea "*"
click at [928, 16] on button "button" at bounding box center [1317, 16] width 13 height 13
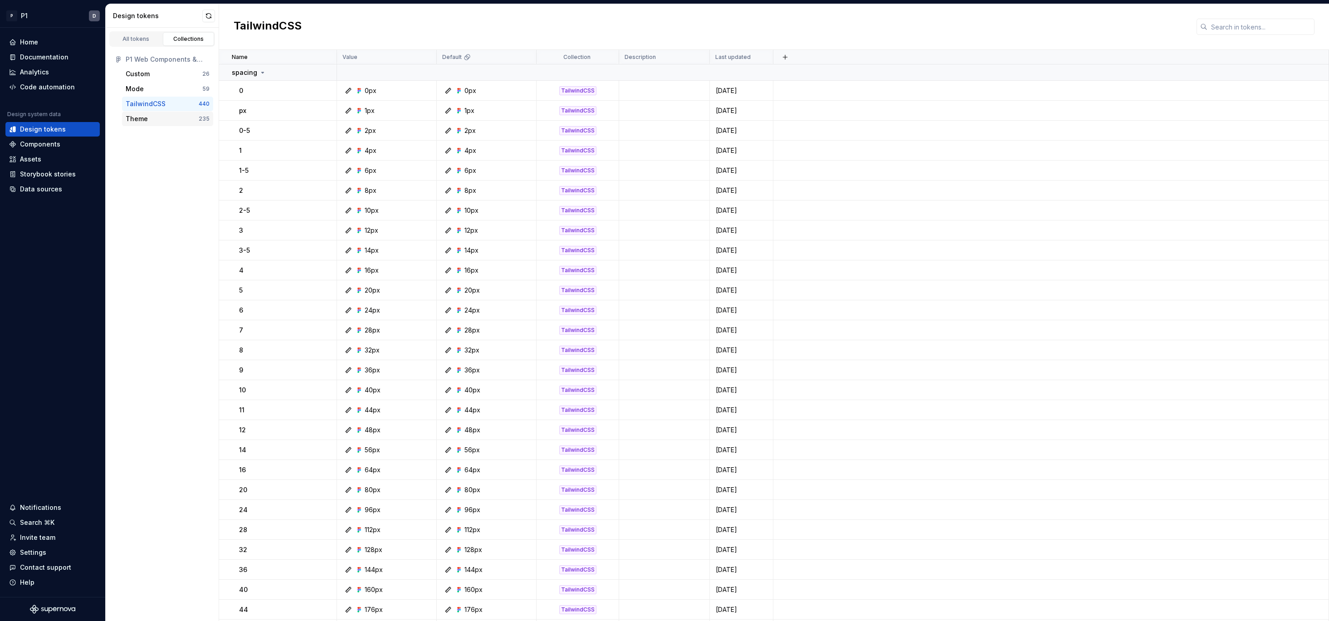
click at [136, 118] on div "Theme" at bounding box center [137, 118] width 22 height 9
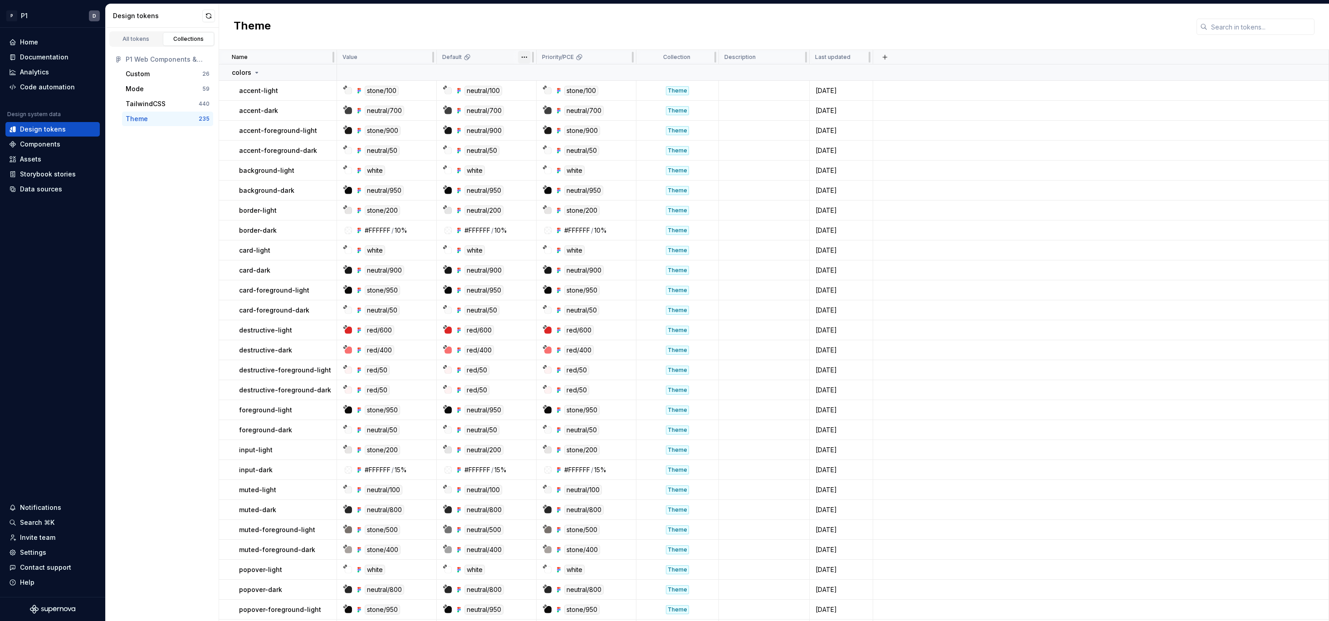
click at [528, 57] on html "P P1 D Home Documentation Analytics Code automation Design system data Design t…" at bounding box center [664, 310] width 1329 height 621
click at [529, 71] on icon at bounding box center [527, 74] width 7 height 7
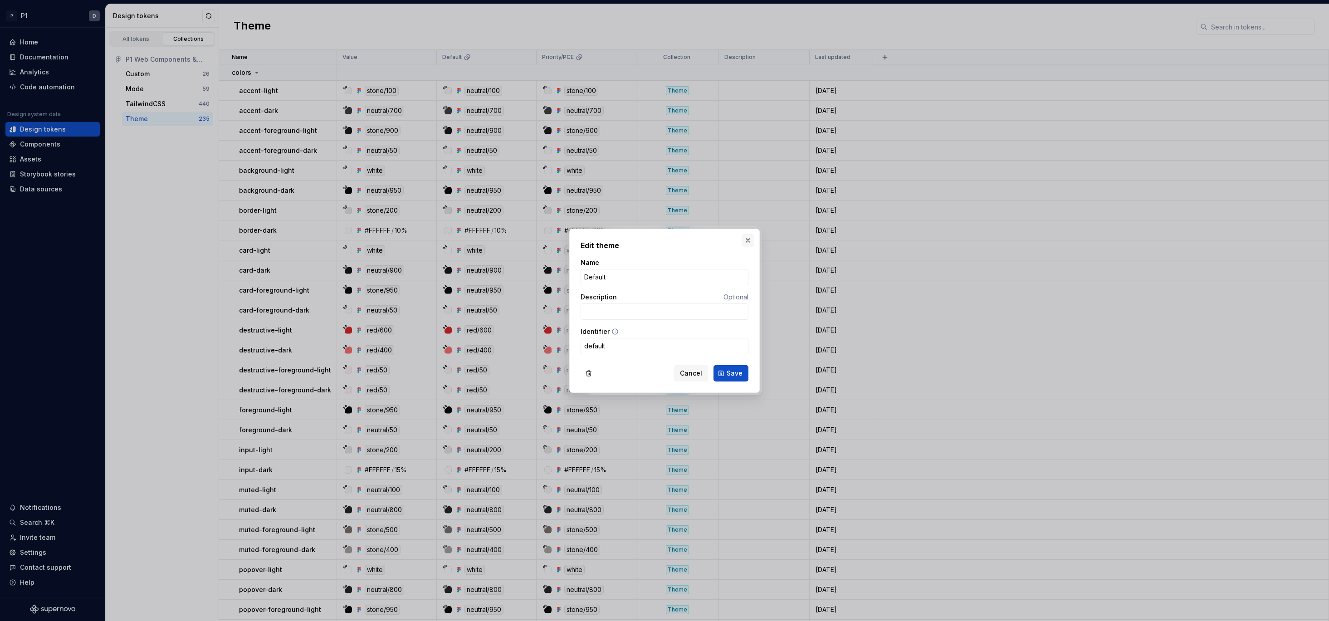
click at [744, 239] on button "button" at bounding box center [747, 240] width 13 height 13
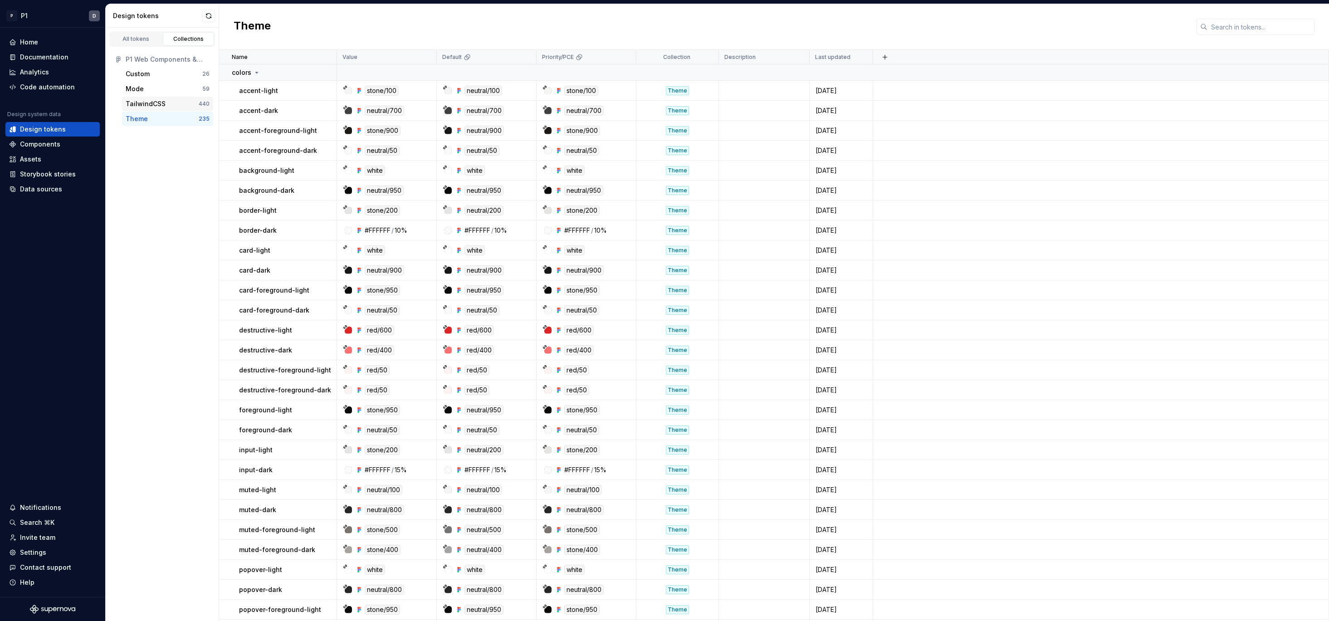
click at [124, 100] on div "TailwindCSS 440" at bounding box center [167, 104] width 91 height 15
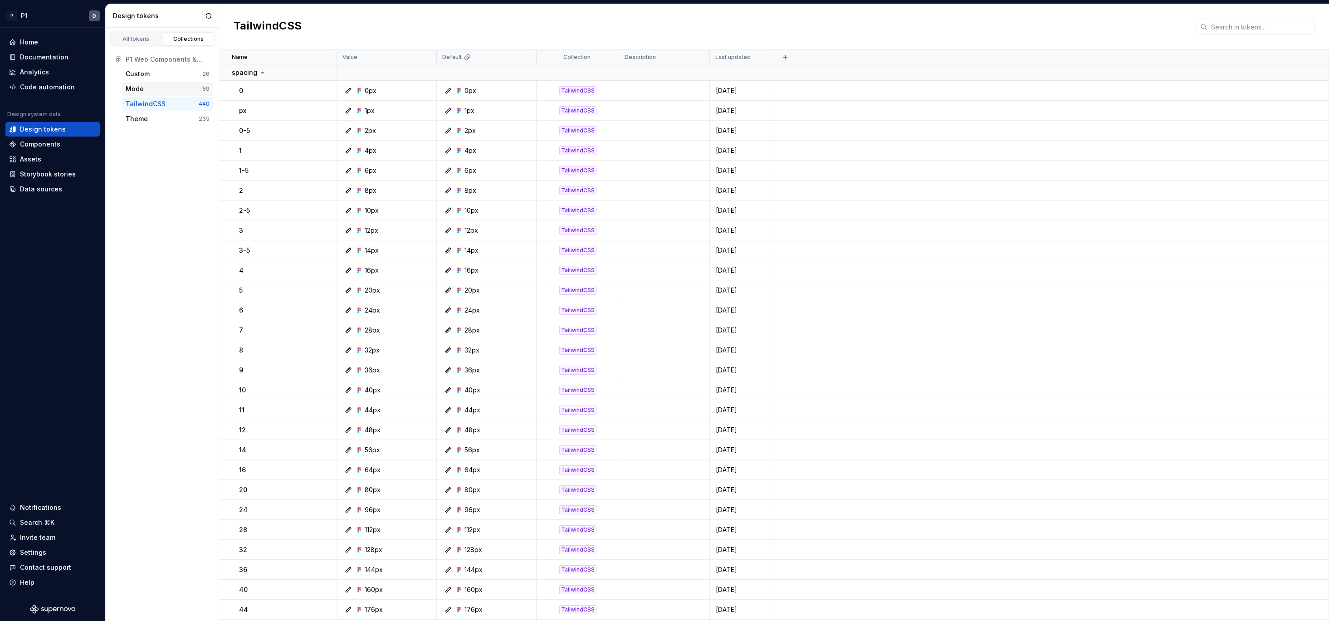
click at [156, 91] on div "Mode" at bounding box center [164, 88] width 77 height 9
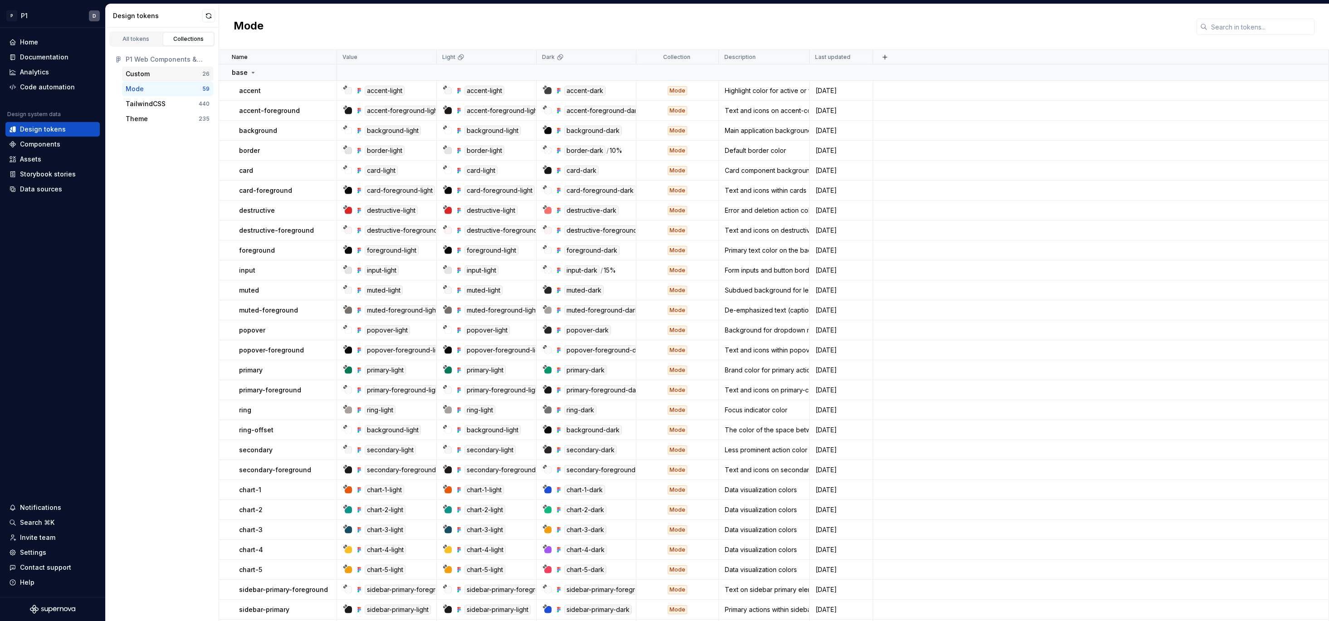
click at [162, 72] on div "Custom" at bounding box center [164, 73] width 77 height 9
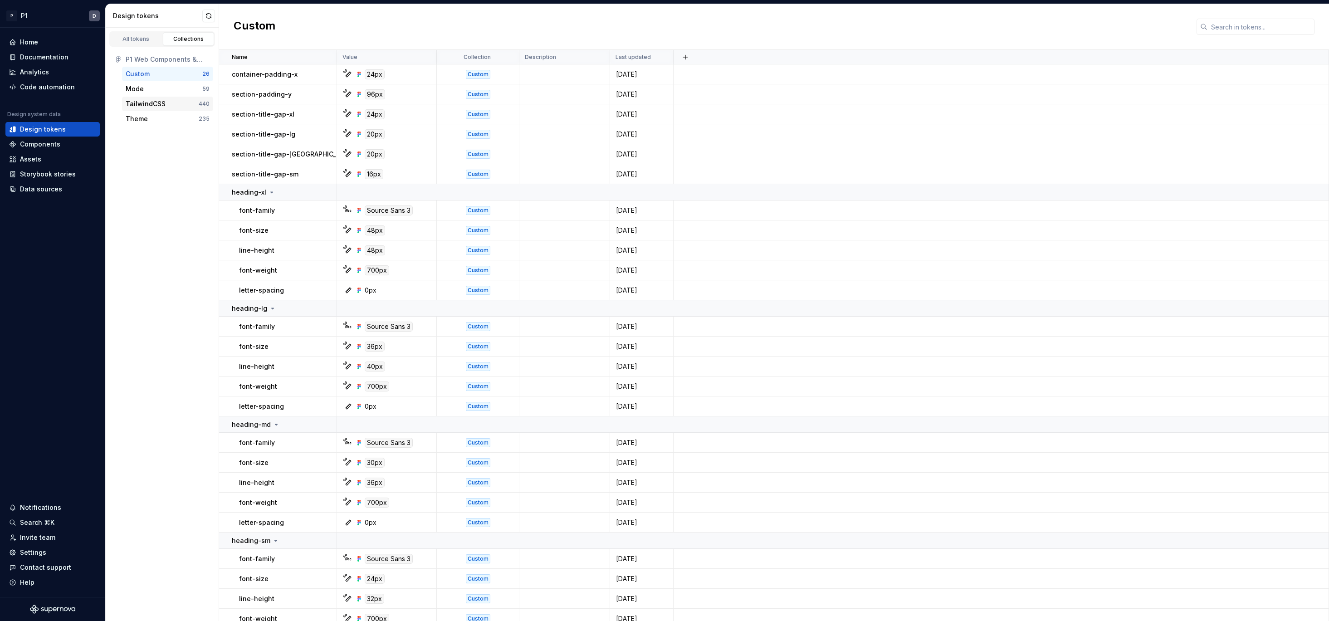
click at [164, 107] on div "TailwindCSS" at bounding box center [162, 103] width 73 height 9
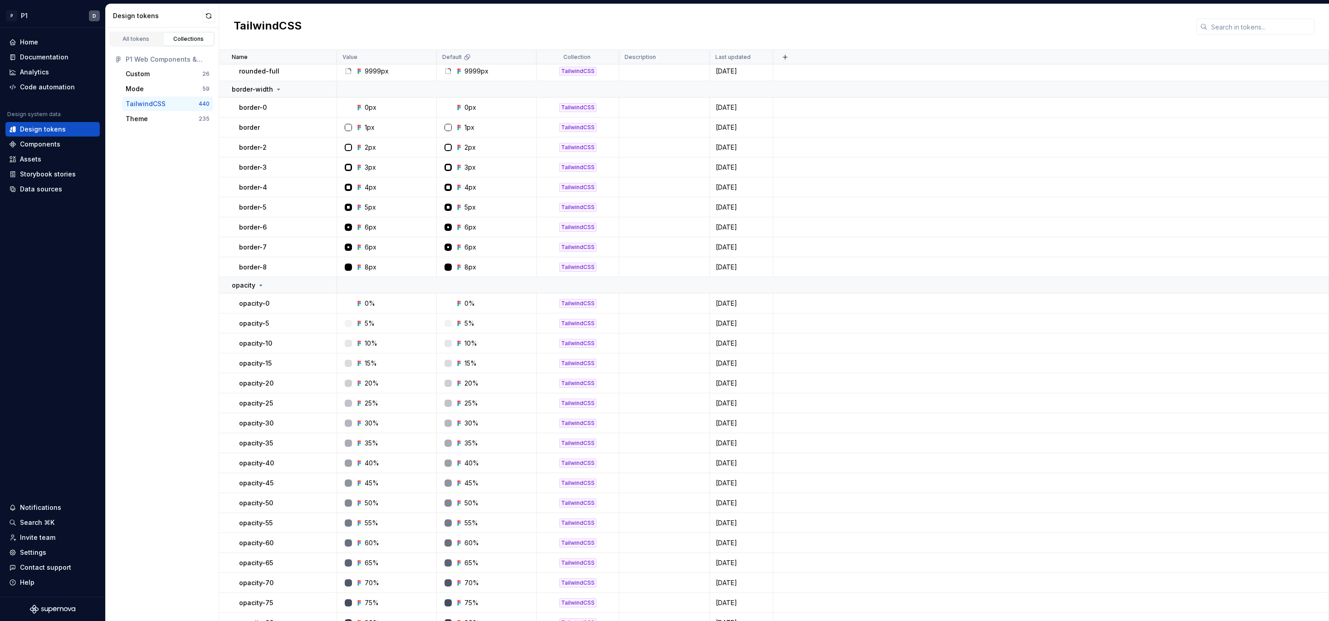
scroll to position [3038, 0]
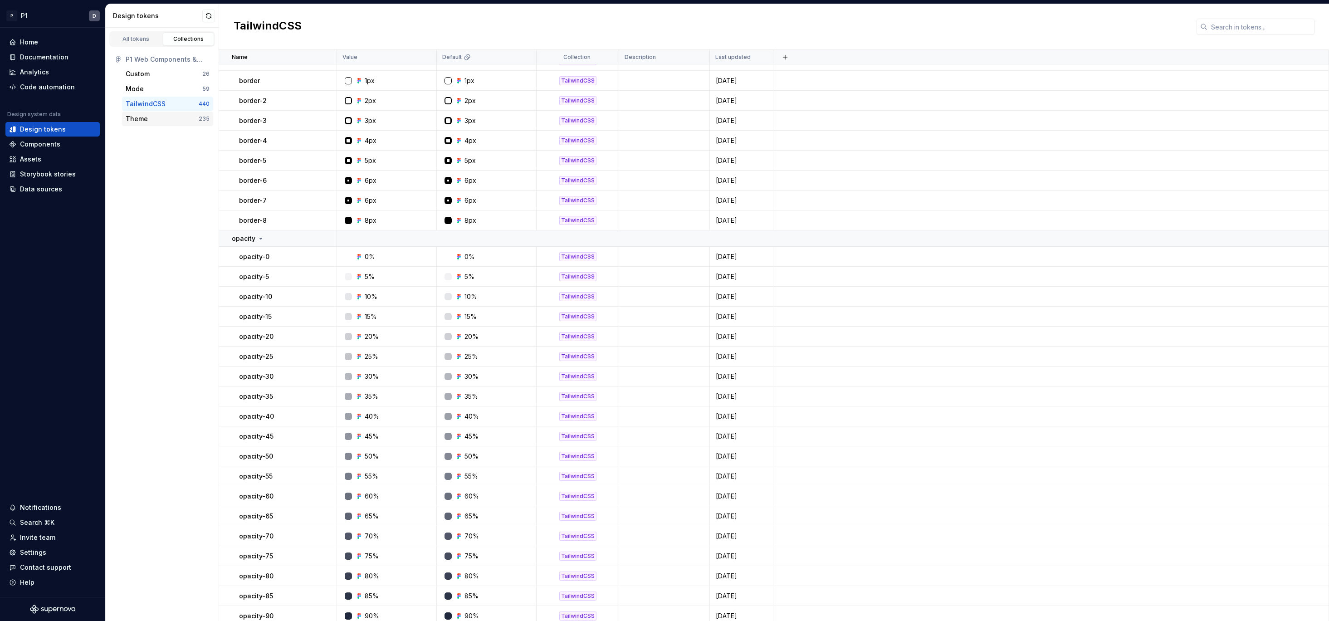
click at [137, 118] on div "Theme" at bounding box center [137, 118] width 22 height 9
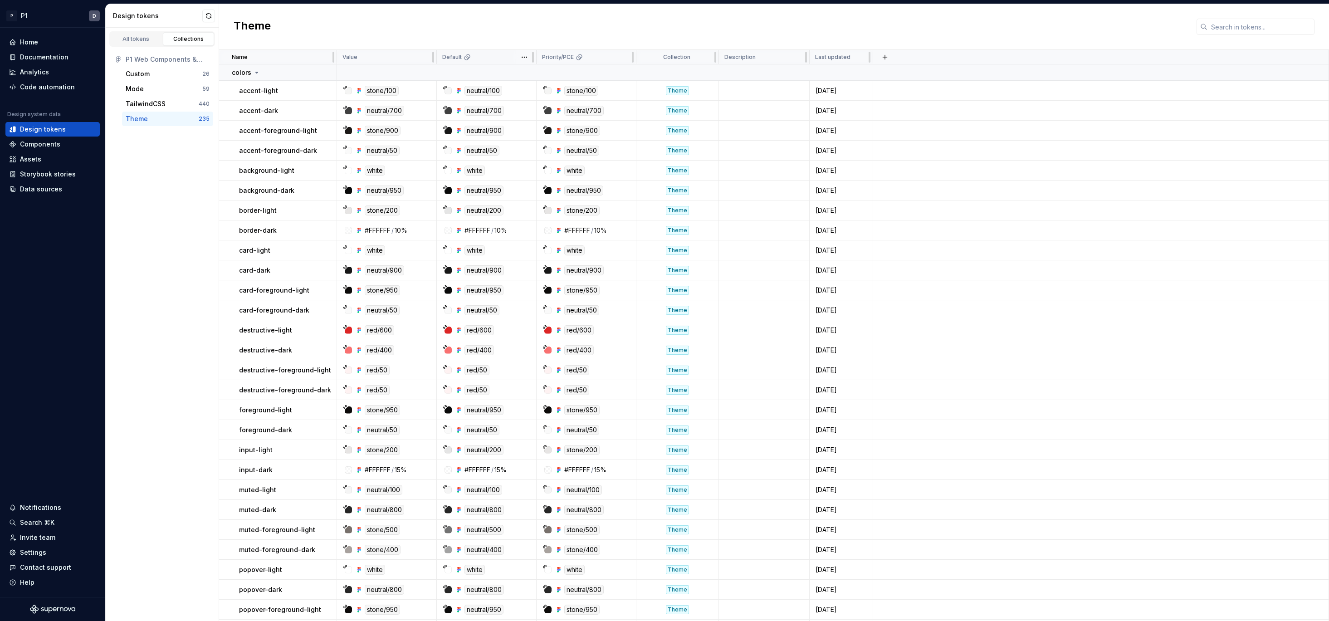
click at [475, 55] on div "Default" at bounding box center [486, 57] width 88 height 7
click at [133, 100] on div "TailwindCSS" at bounding box center [146, 103] width 40 height 9
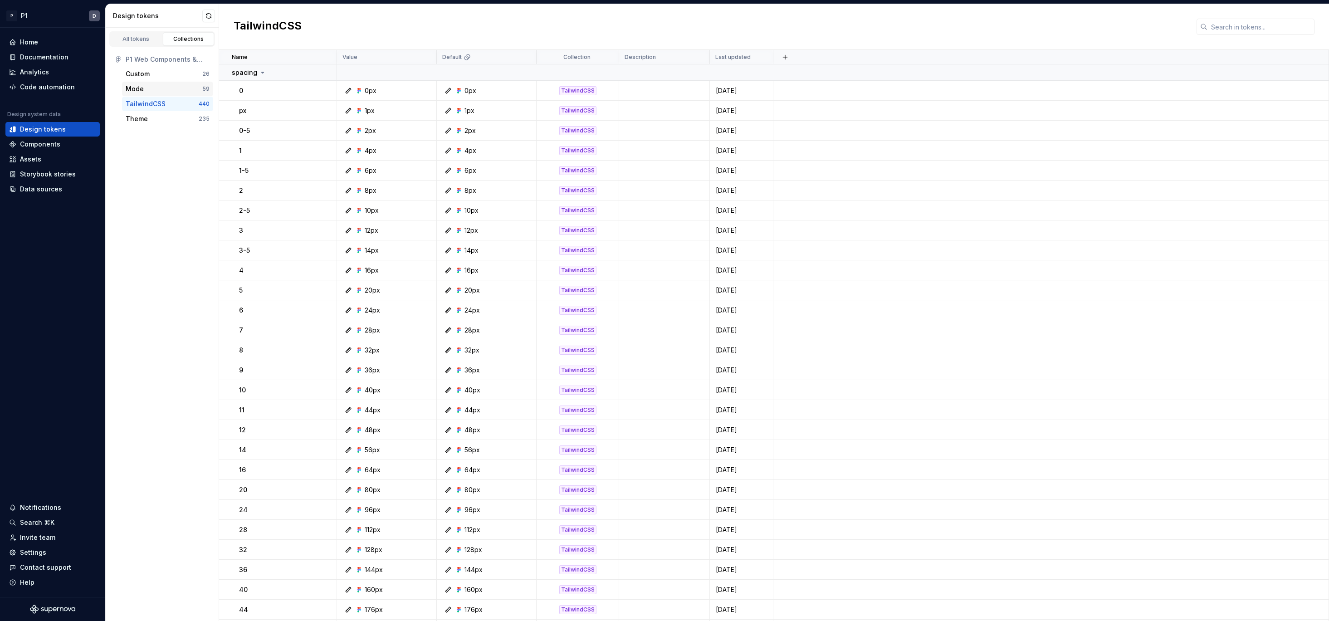
click at [142, 89] on div "Mode" at bounding box center [135, 88] width 18 height 9
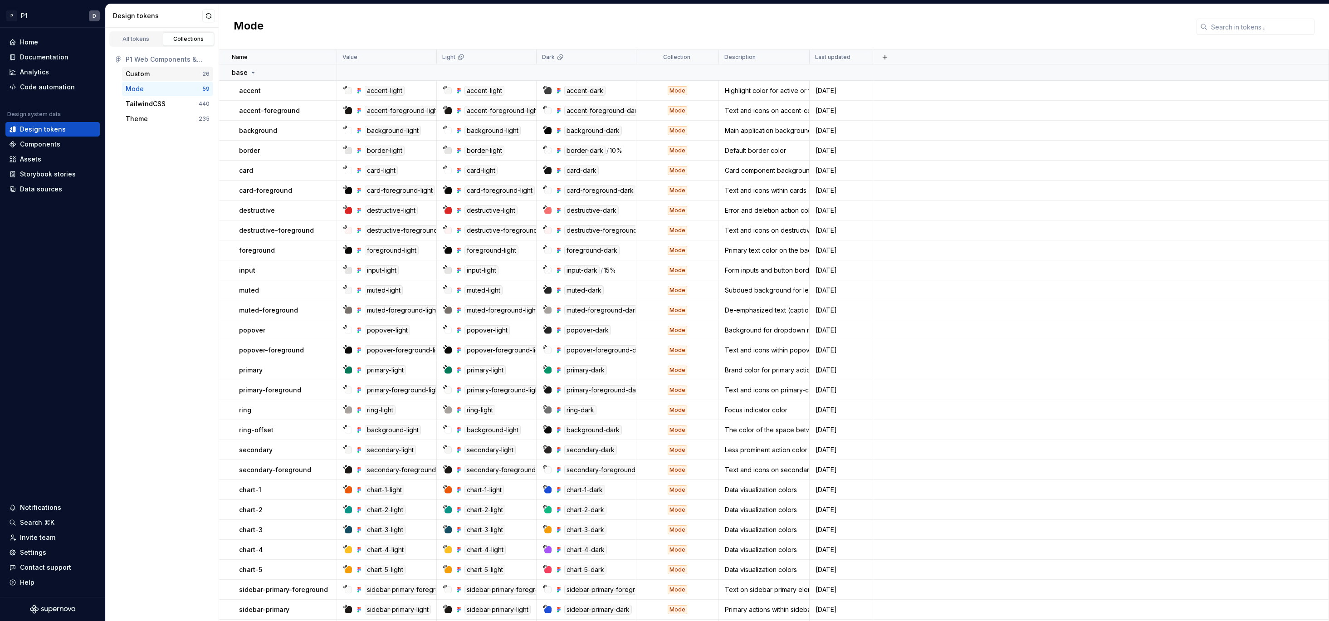
click at [146, 71] on div "Custom" at bounding box center [138, 73] width 24 height 9
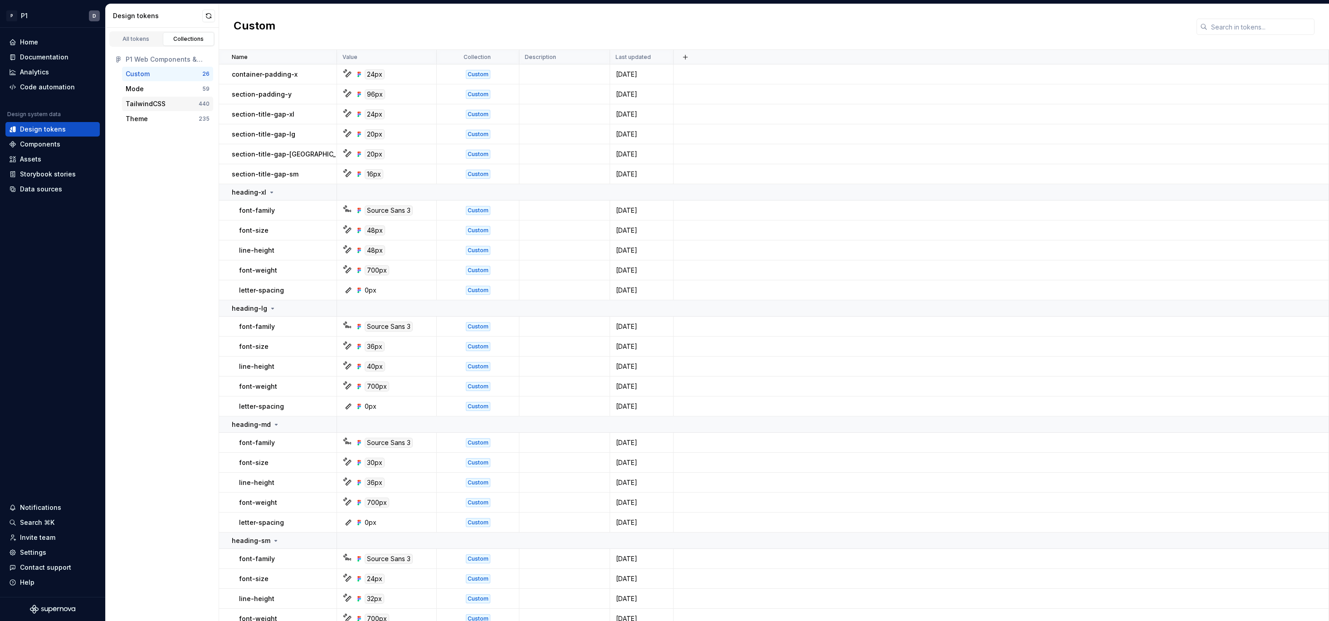
click at [143, 108] on div "TailwindCSS 440" at bounding box center [167, 104] width 91 height 15
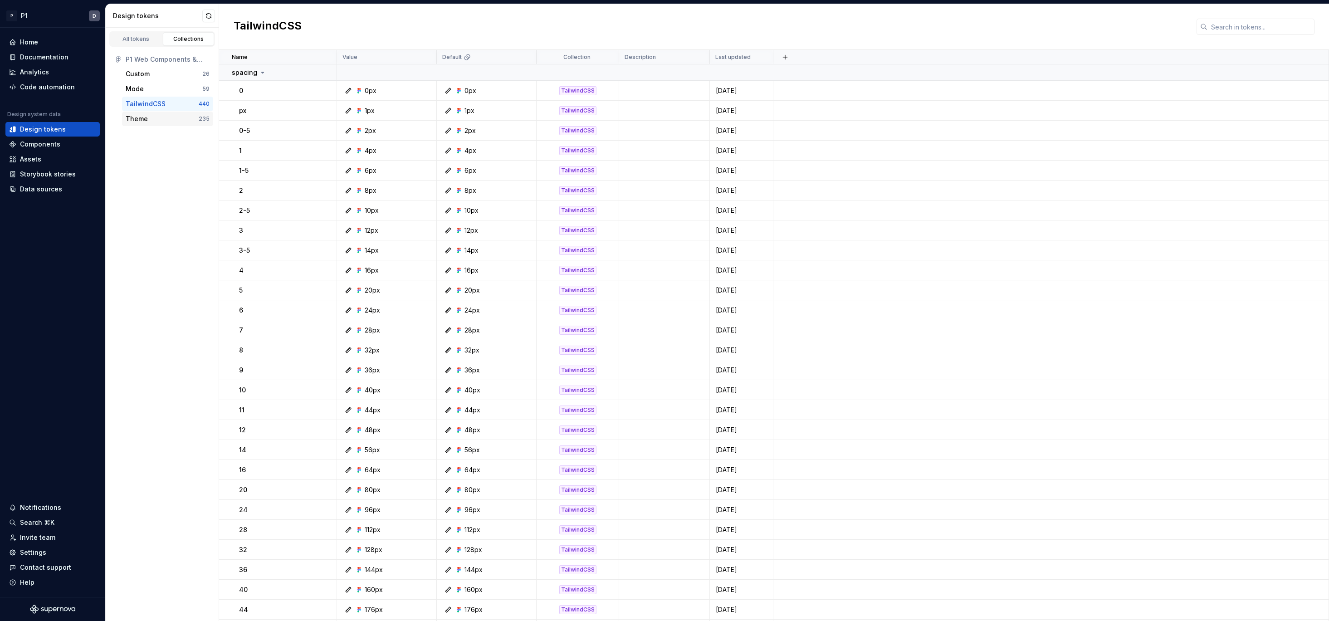
click at [143, 113] on div "Theme 235" at bounding box center [167, 119] width 91 height 15
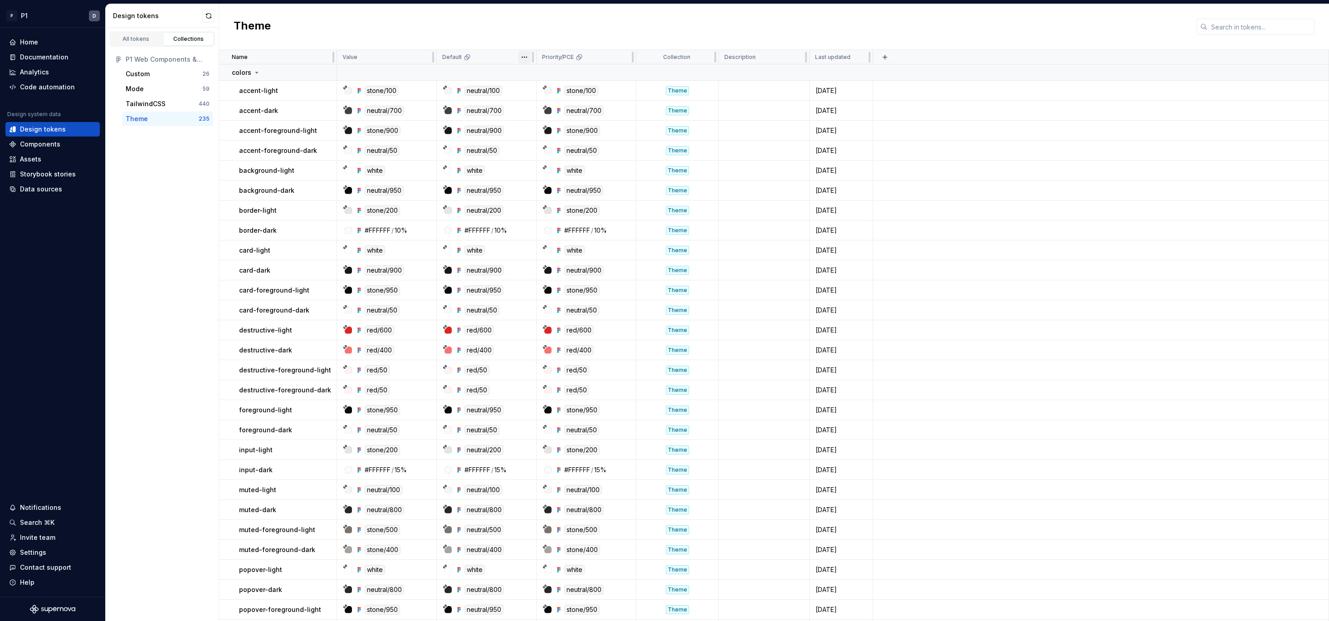
click at [522, 55] on html "P P1 D Home Documentation Analytics Code automation Design system data Design t…" at bounding box center [664, 310] width 1329 height 621
click at [527, 71] on icon at bounding box center [527, 74] width 7 height 7
click at [161, 103] on div "TailwindCSS" at bounding box center [146, 103] width 40 height 9
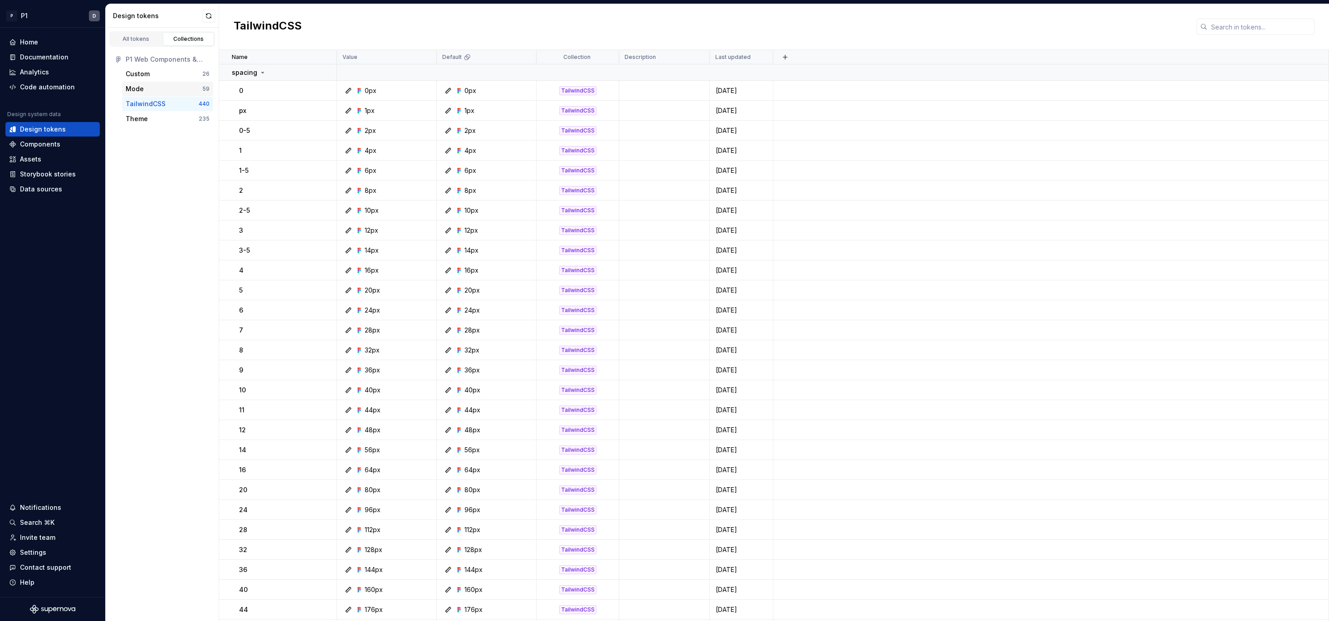
click at [165, 89] on div "Mode" at bounding box center [164, 88] width 77 height 9
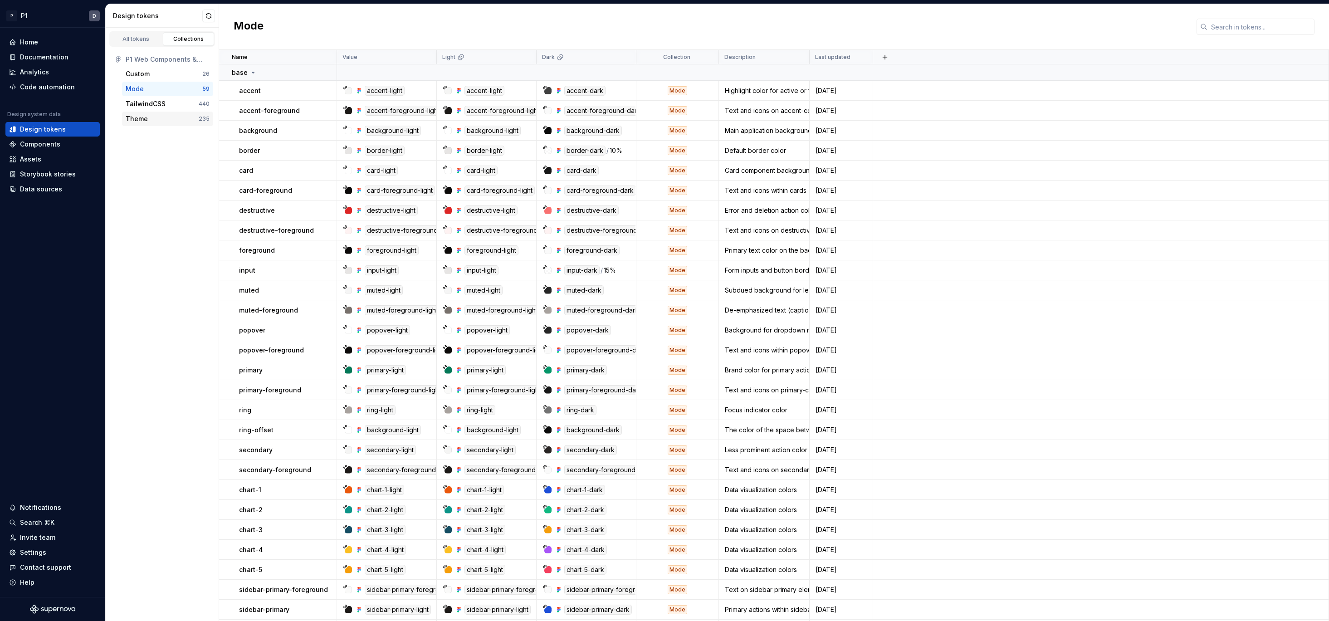
click at [159, 114] on div "Theme" at bounding box center [162, 118] width 73 height 9
